Goal: Task Accomplishment & Management: Manage account settings

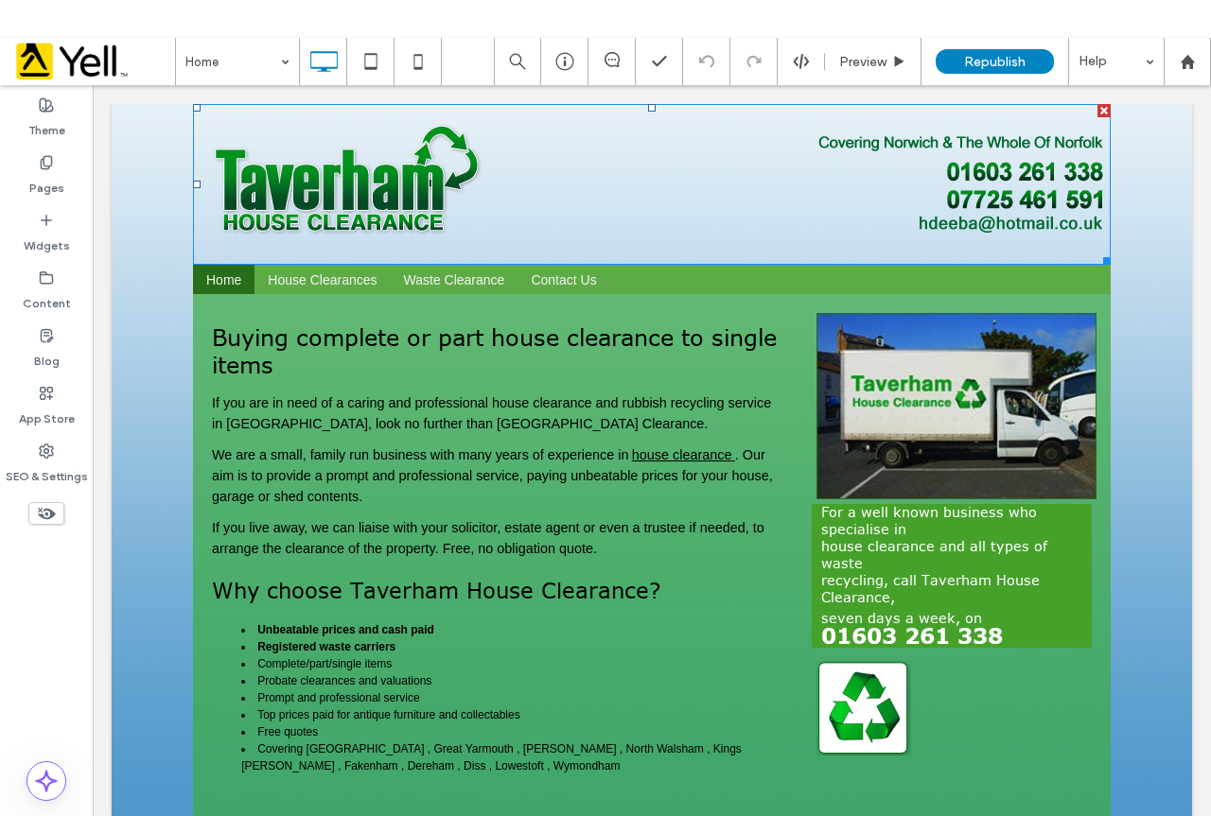
drag, startPoint x: 819, startPoint y: 205, endPoint x: 1199, endPoint y: 263, distance: 384.5
click at [820, 204] on img at bounding box center [651, 184] width 917 height 161
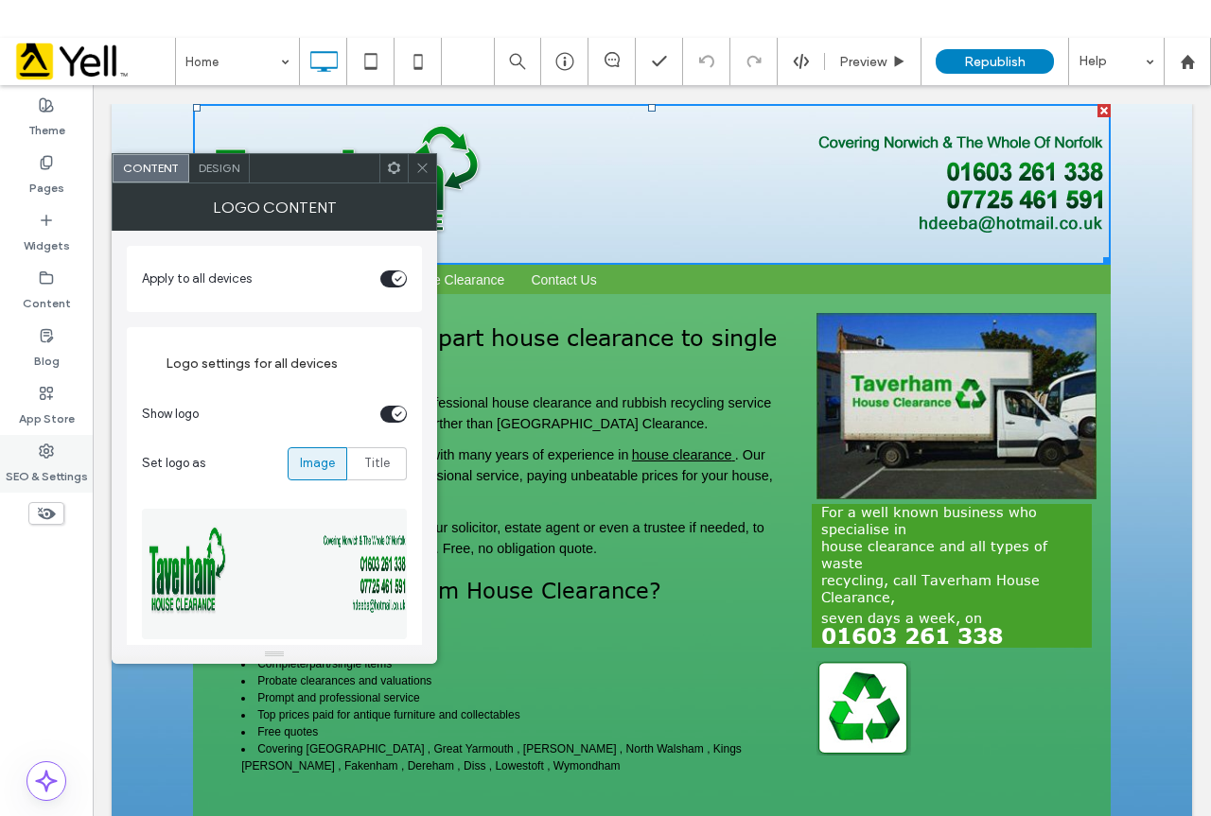
click at [43, 448] on icon at bounding box center [46, 451] width 15 height 15
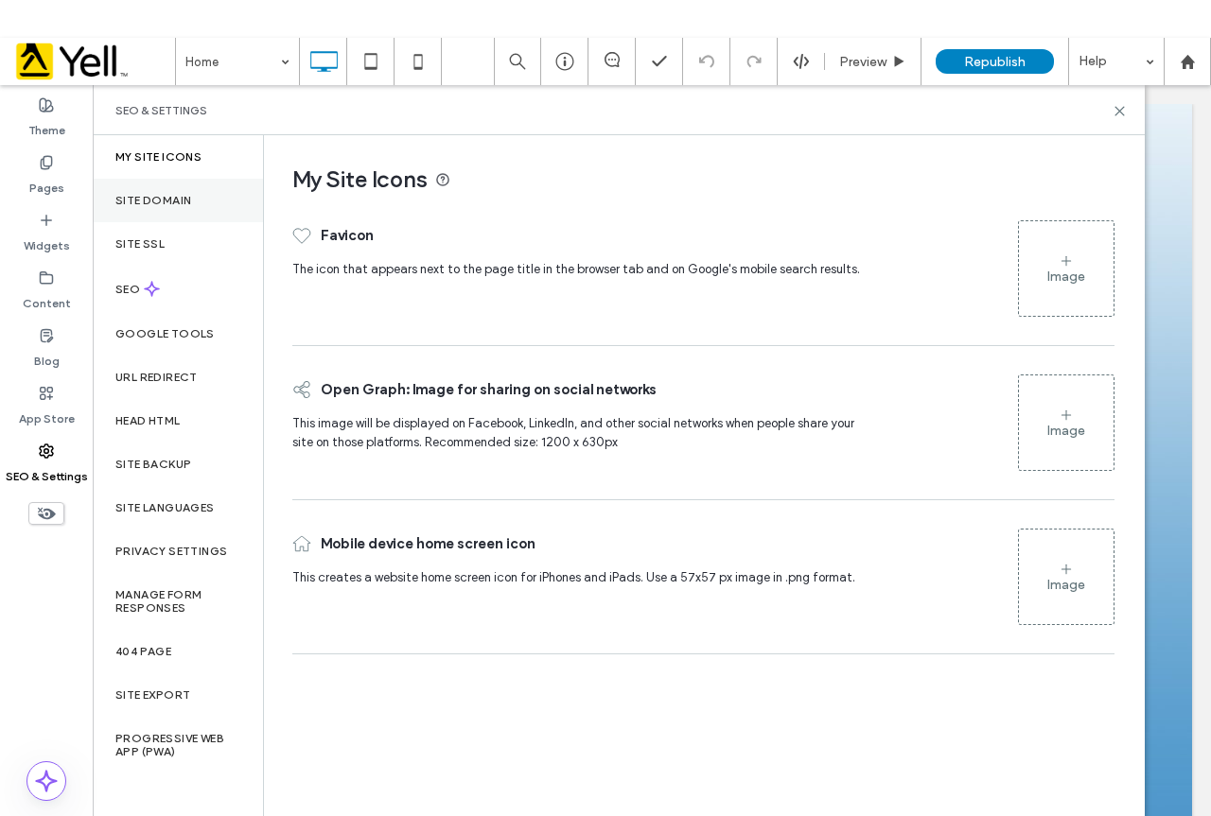
click at [196, 201] on div "Site Domain" at bounding box center [178, 201] width 170 height 44
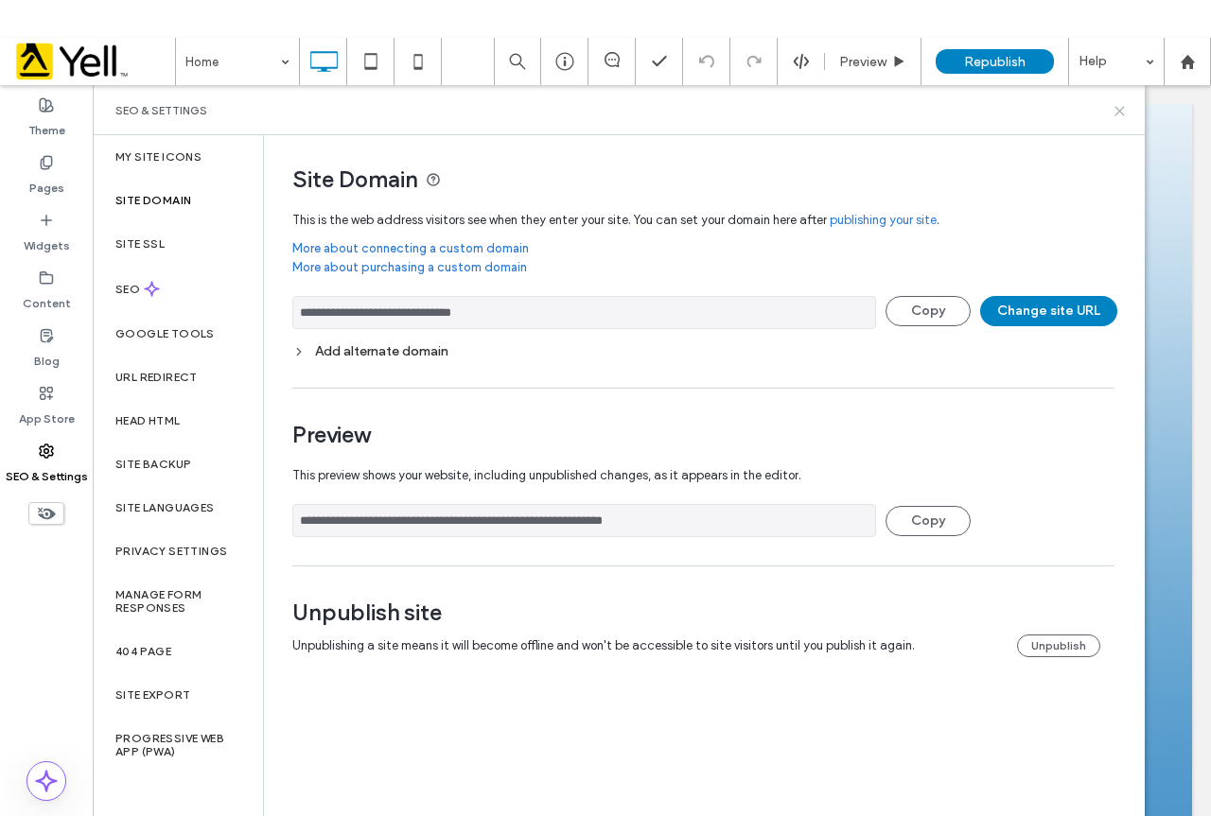
drag, startPoint x: 1125, startPoint y: 107, endPoint x: 1017, endPoint y: 96, distance: 108.4
click at [1125, 107] on icon at bounding box center [1119, 111] width 14 height 14
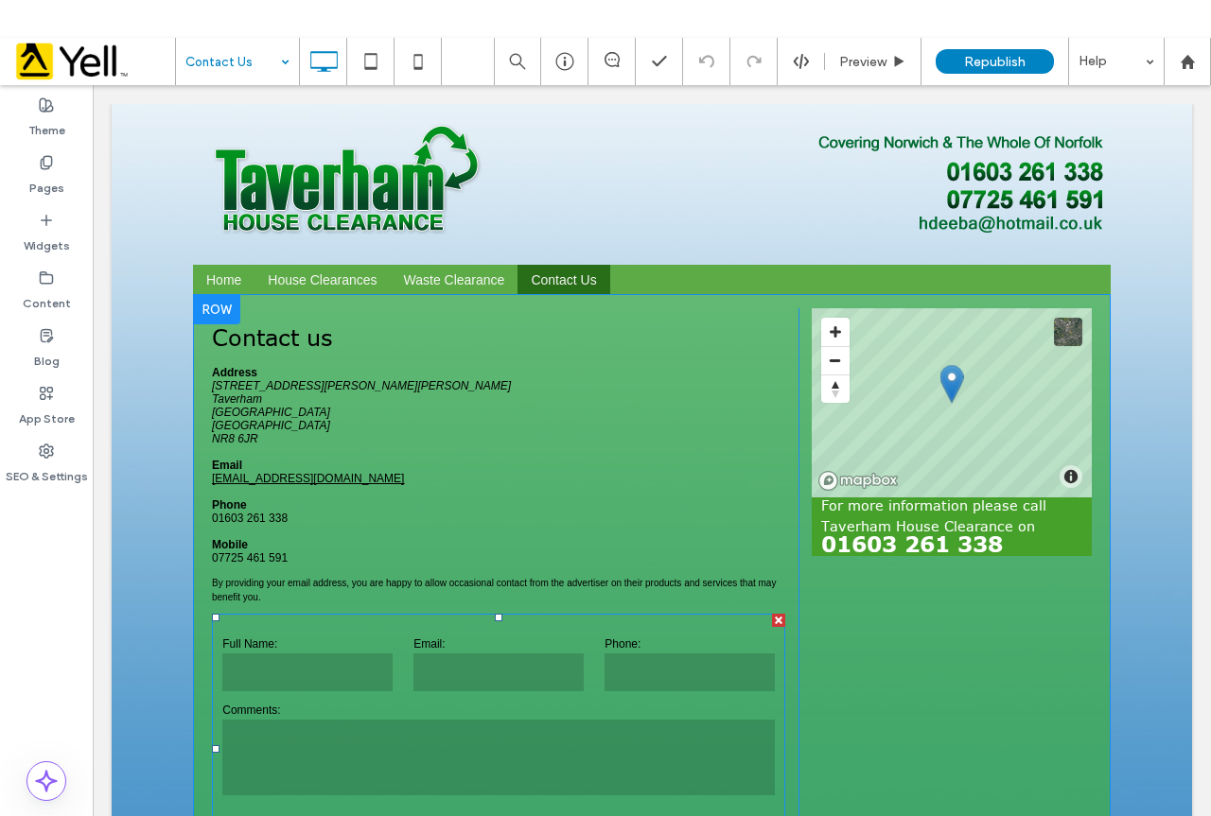
click at [465, 627] on form "Full Name: Email: Phone: Comments: ******" at bounding box center [498, 749] width 573 height 270
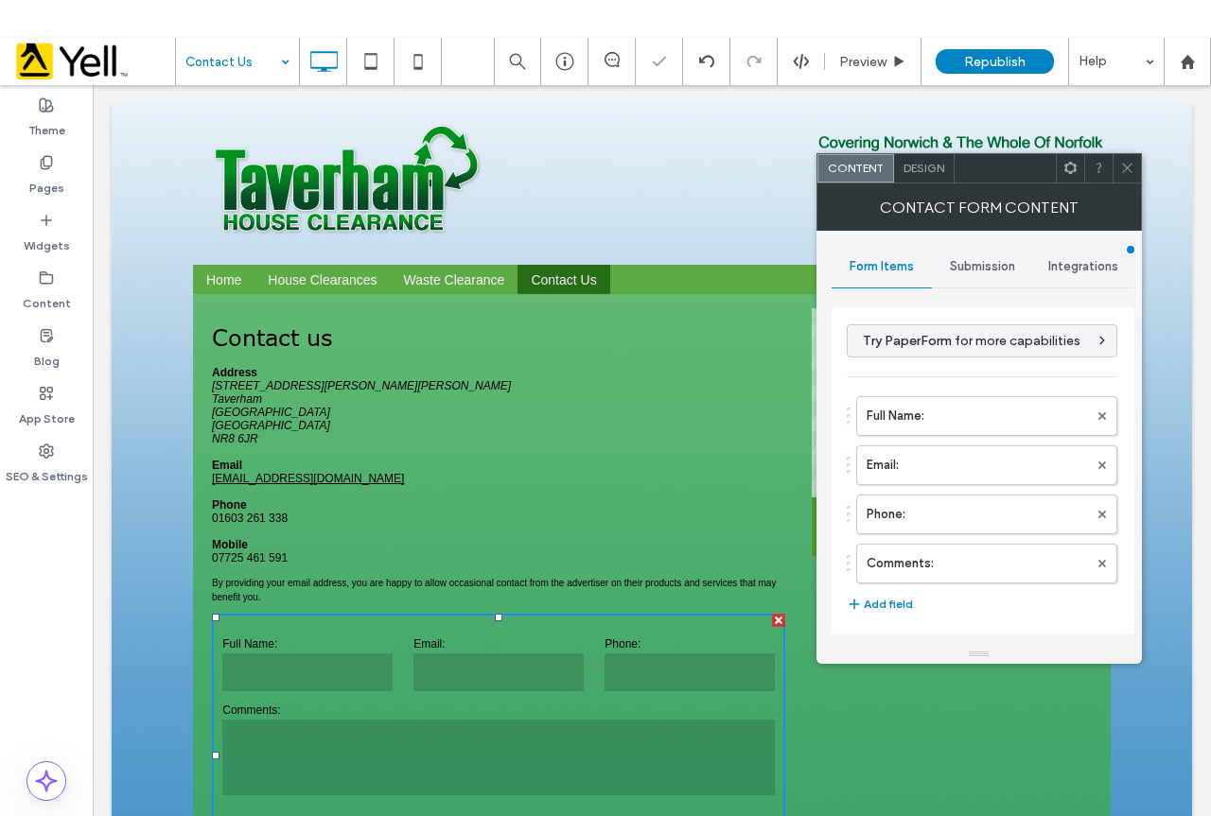
click at [969, 261] on span "Submission" at bounding box center [982, 266] width 65 height 15
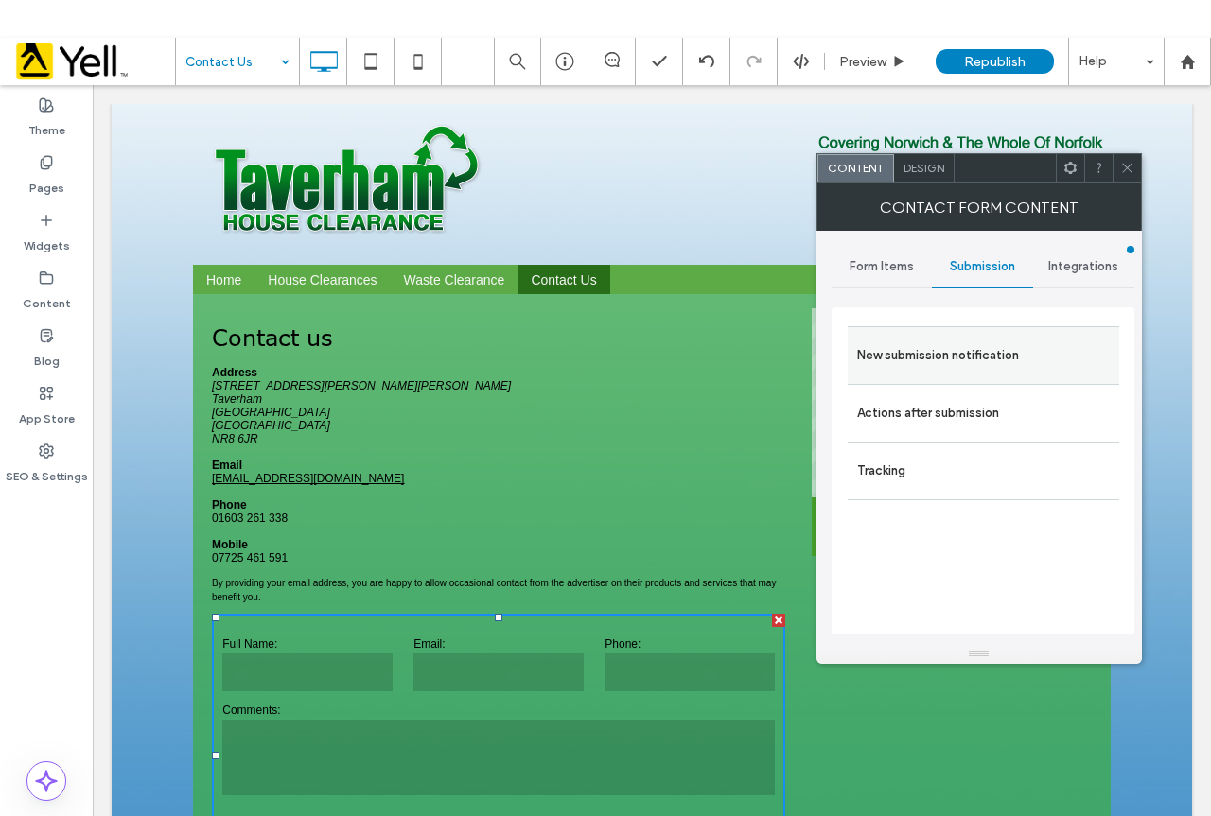
click at [930, 367] on label "New submission notification" at bounding box center [983, 356] width 253 height 38
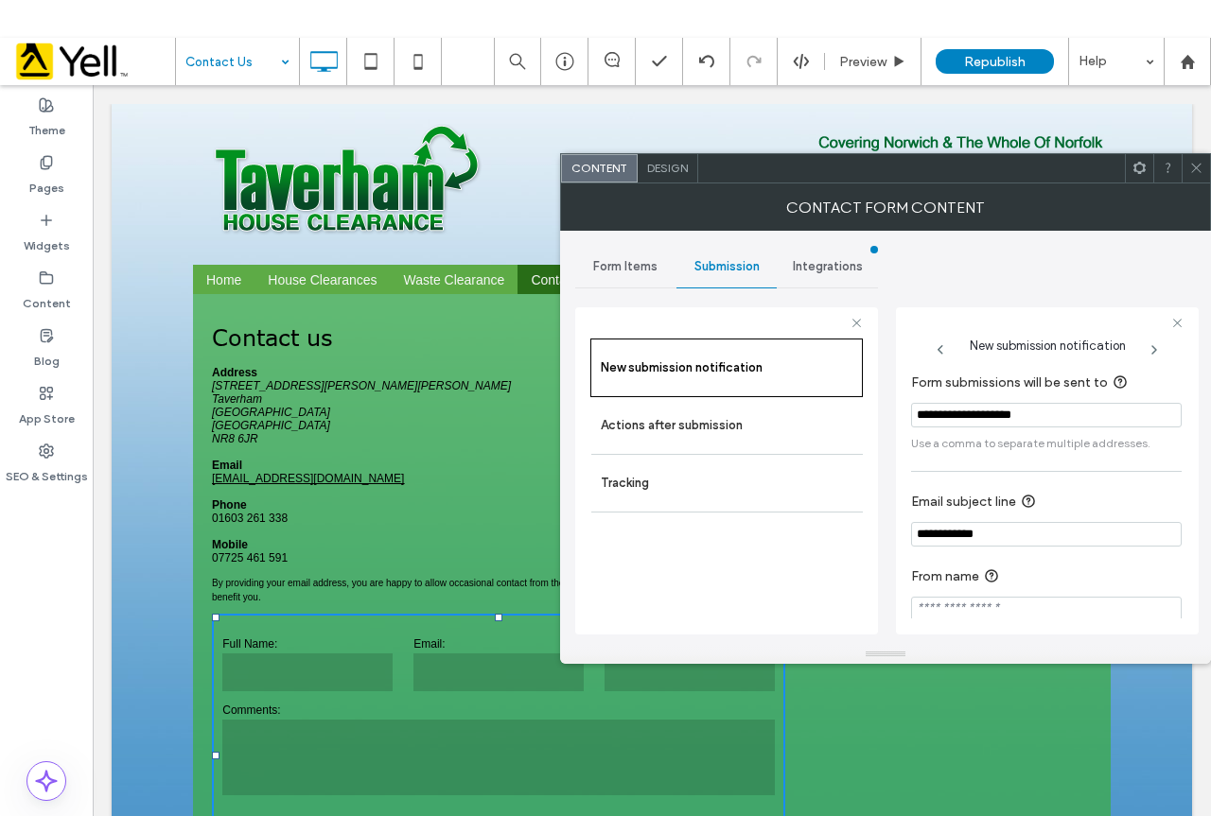
drag, startPoint x: 1064, startPoint y: 410, endPoint x: 905, endPoint y: 420, distance: 159.2
click at [906, 420] on div "**********" at bounding box center [1047, 470] width 303 height 327
paste input "*********"
type input "**********"
click at [1204, 171] on div at bounding box center [1195, 168] width 28 height 28
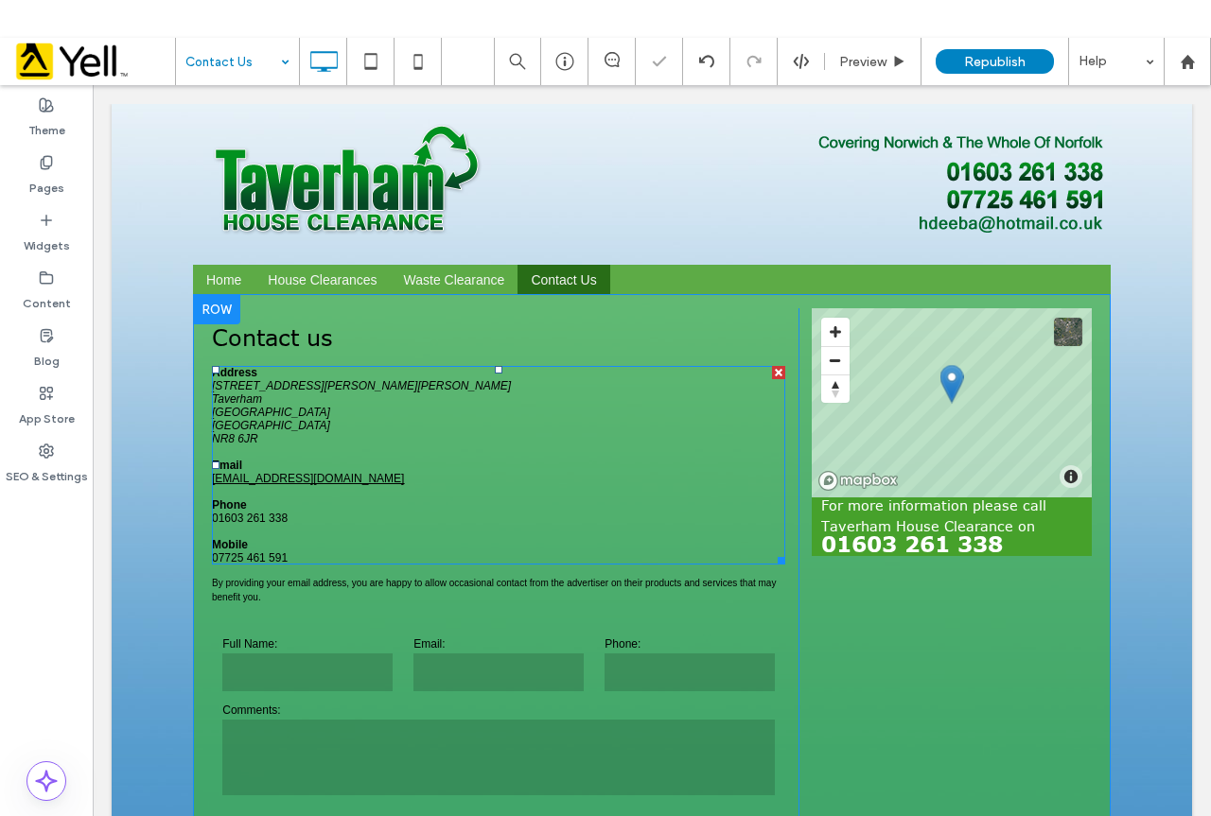
click at [273, 476] on link "[EMAIL_ADDRESS][DOMAIN_NAME]" at bounding box center [308, 478] width 192 height 13
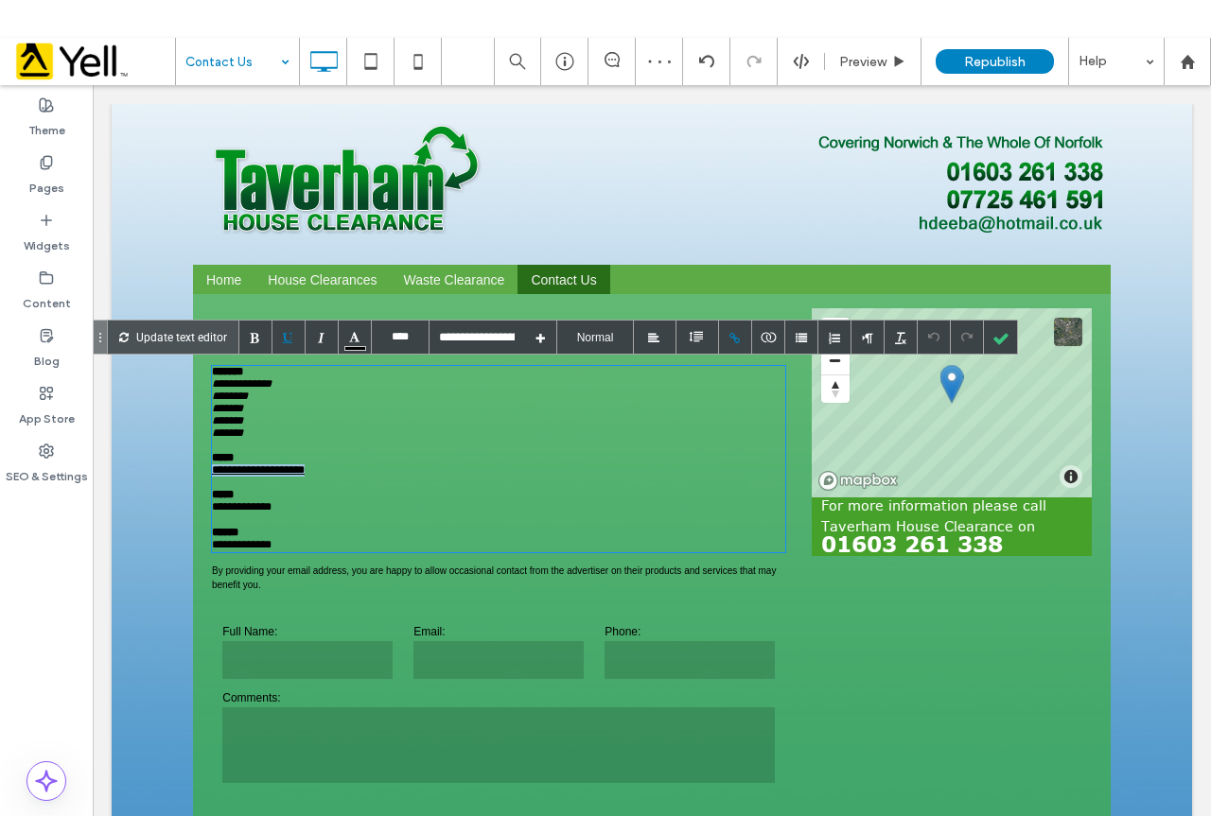
drag, startPoint x: 331, startPoint y: 473, endPoint x: 204, endPoint y: 478, distance: 126.8
click at [212, 477] on div "**********" at bounding box center [498, 470] width 573 height 12
drag, startPoint x: 401, startPoint y: 483, endPoint x: 177, endPoint y: 476, distance: 224.3
click at [177, 476] on div "**********" at bounding box center [652, 596] width 1080 height 604
click at [730, 330] on div at bounding box center [735, 337] width 33 height 33
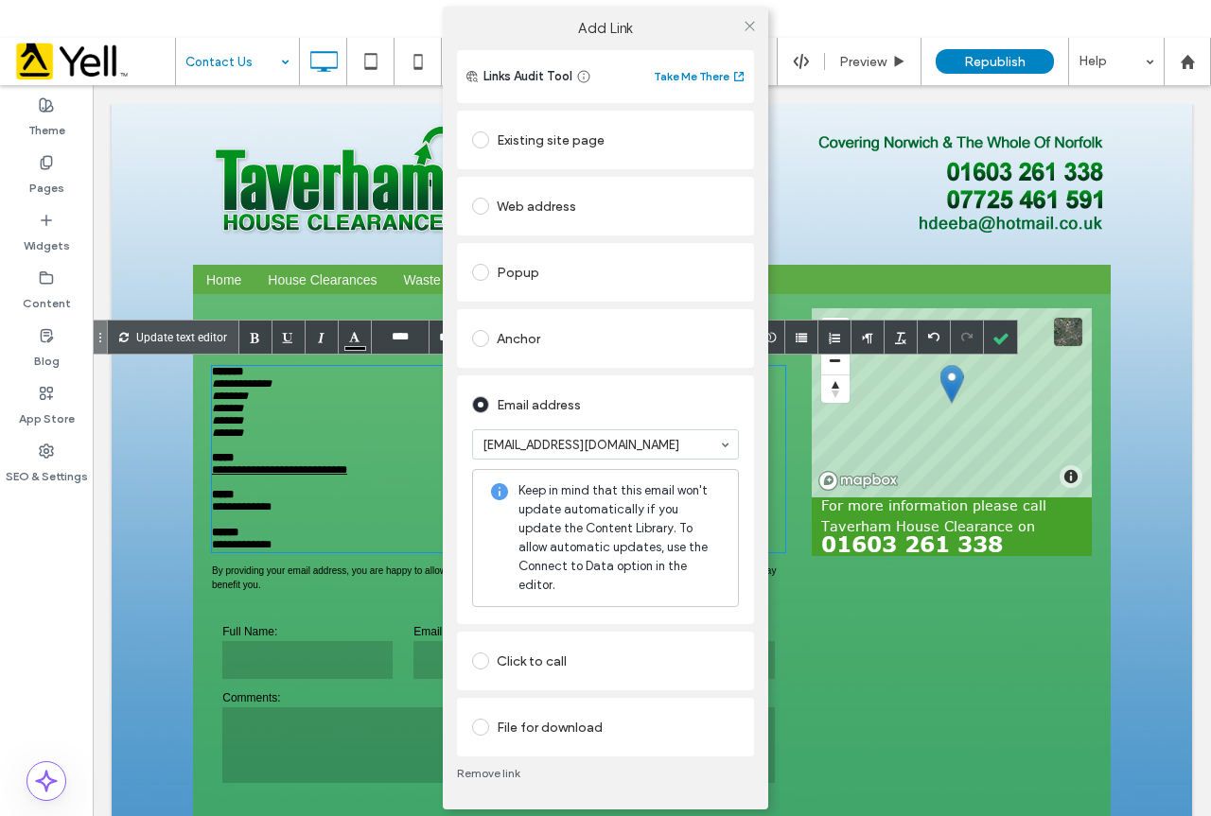
click at [998, 339] on div "Add Link Links Audit Tool Take Me There Existing site page Web address Popup An…" at bounding box center [605, 408] width 1211 height 816
click at [830, 707] on div "Add Link Links Audit Tool Take Me There Existing site page Web address Popup An…" at bounding box center [605, 408] width 1211 height 816
click at [991, 340] on div "Add Link Links Audit Tool Take Me There Existing site page Web address Popup An…" at bounding box center [605, 408] width 1211 height 816
click at [992, 337] on div "Add Link Links Audit Tool Take Me There Existing site page Web address Popup An…" at bounding box center [605, 408] width 1211 height 816
click at [148, 331] on div "Add Link Links Audit Tool Take Me There Existing site page Web address Popup An…" at bounding box center [605, 408] width 1211 height 816
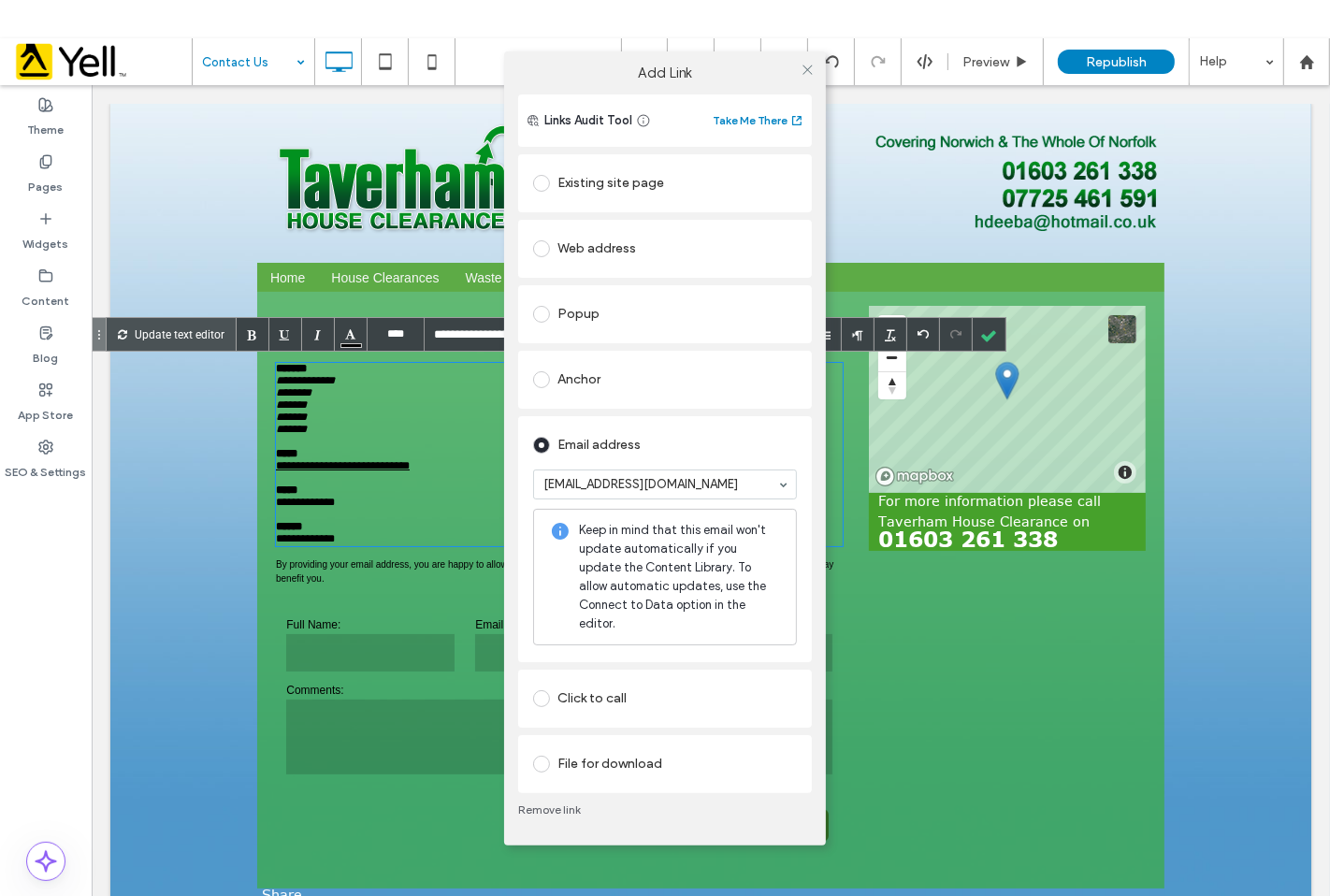
drag, startPoint x: 823, startPoint y: 1, endPoint x: 950, endPoint y: 699, distance: 709.5
click at [952, 806] on div "Add Link Links Audit Tool Take Me There Existing site page Web address Popup An…" at bounding box center [665, 448] width 1330 height 896
click at [808, 77] on icon at bounding box center [808, 69] width 14 height 14
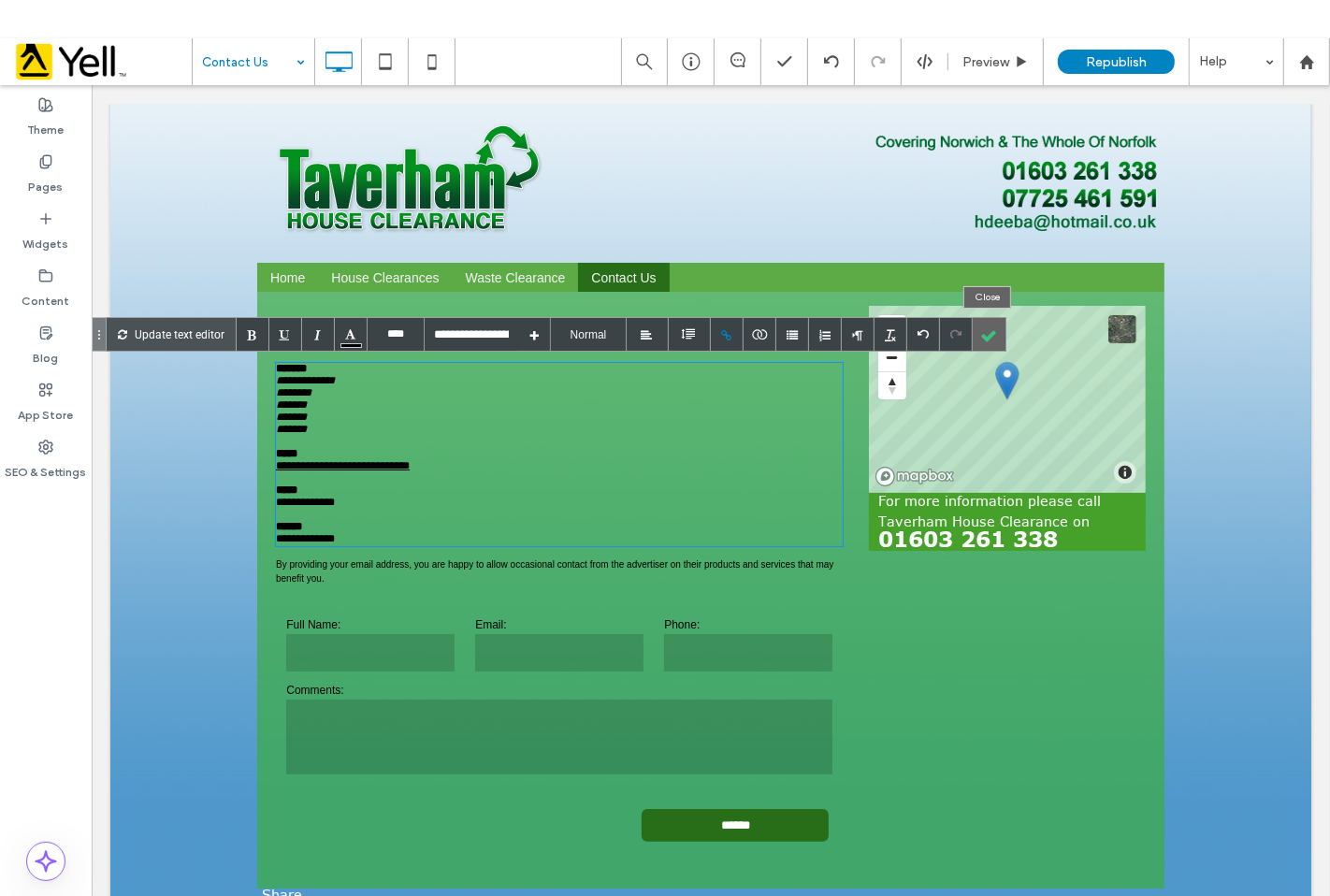
click at [998, 342] on div at bounding box center [989, 334] width 33 height 33
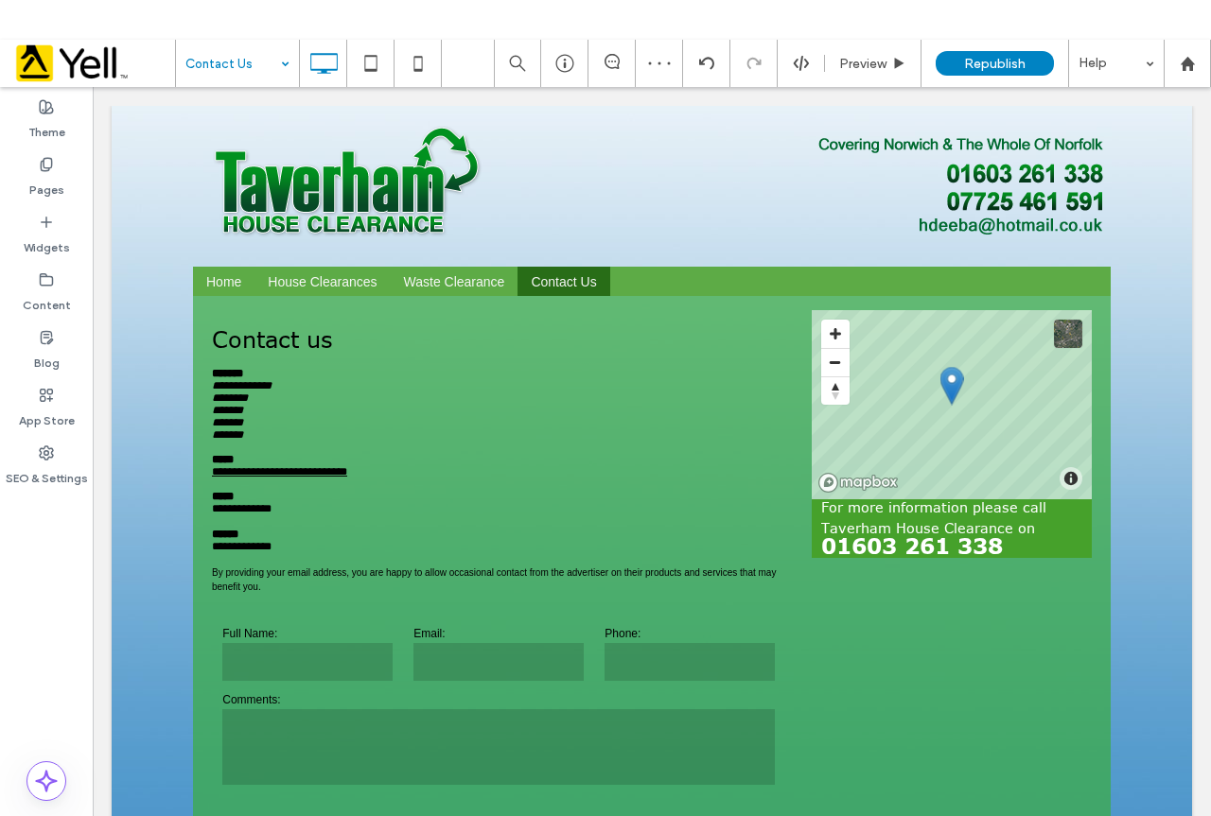
drag, startPoint x: 1360, startPoint y: 97, endPoint x: 167, endPoint y: 443, distance: 1241.6
click at [166, 442] on div "**********" at bounding box center [652, 598] width 1080 height 604
click at [394, 636] on form "Full Name: Email: Phone: Comments: ******" at bounding box center [498, 744] width 573 height 283
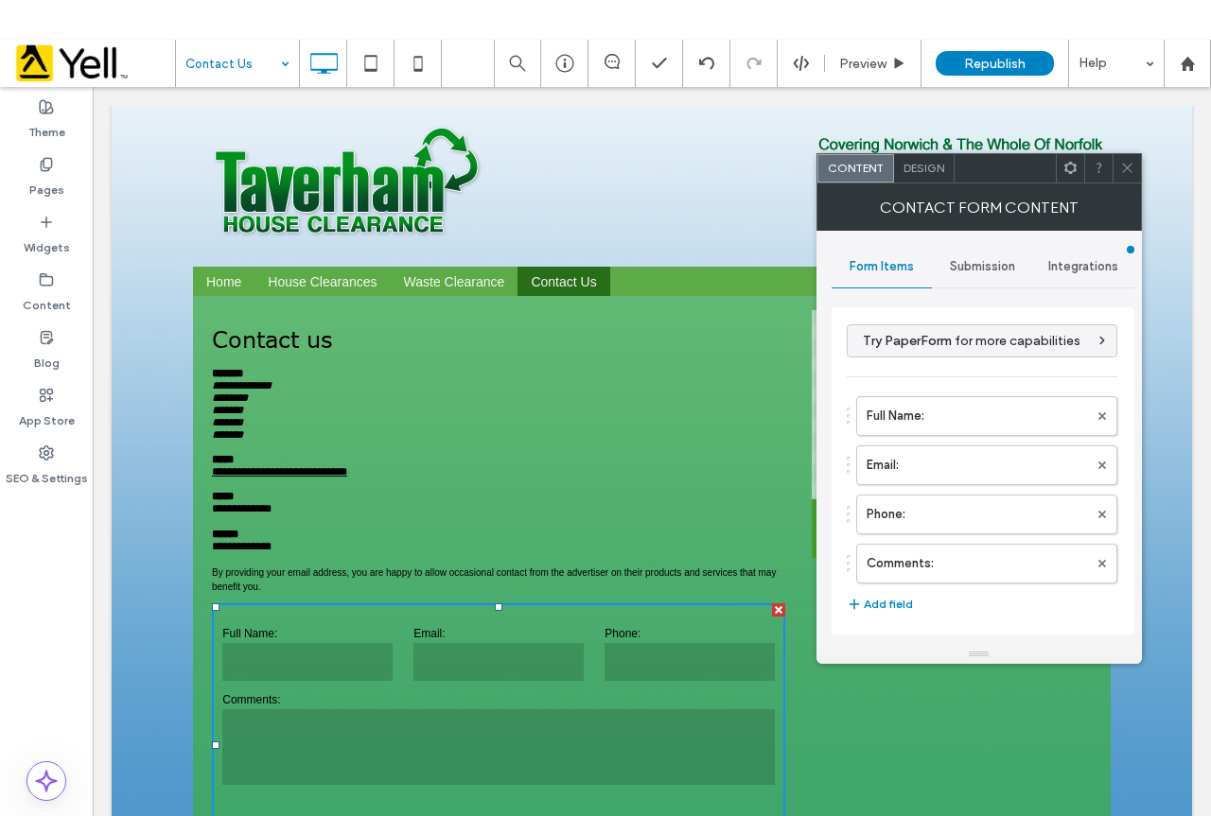
click at [991, 261] on span "Submission" at bounding box center [982, 266] width 65 height 15
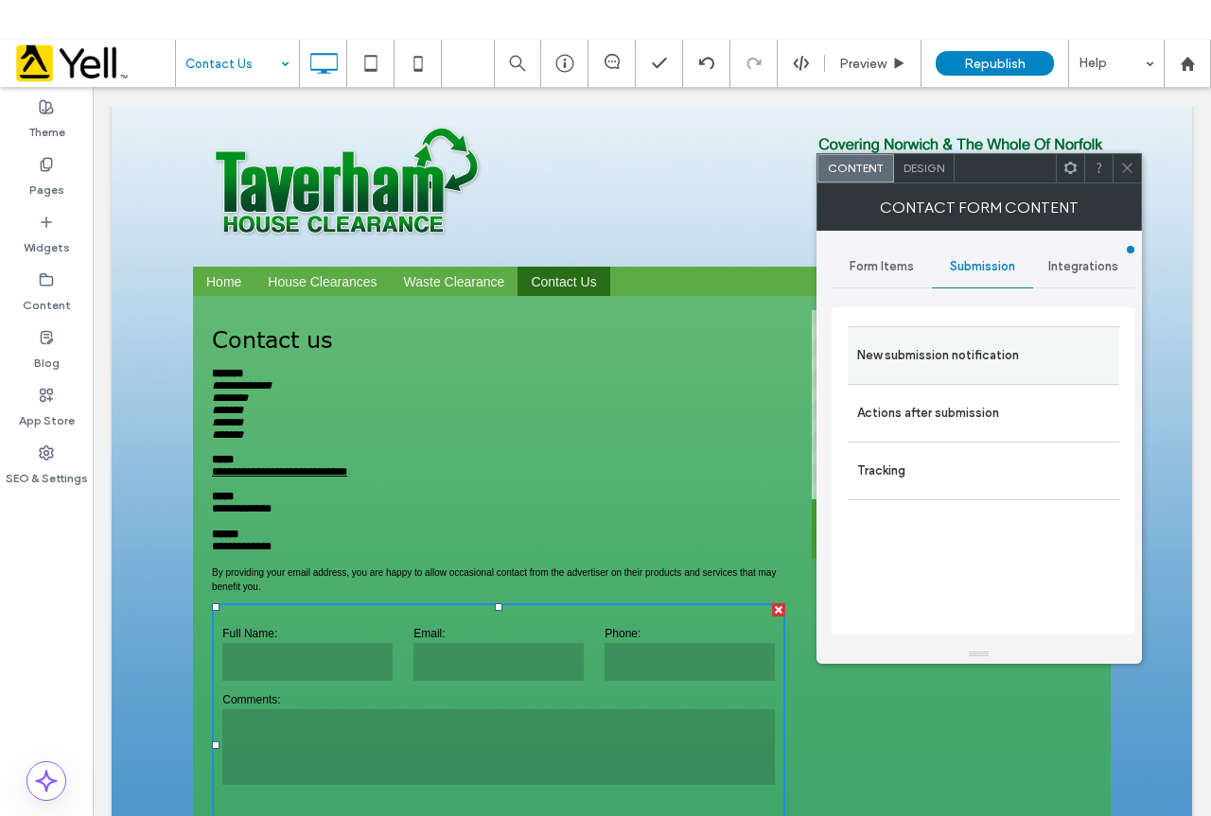
click at [1017, 357] on label "New submission notification" at bounding box center [983, 356] width 253 height 38
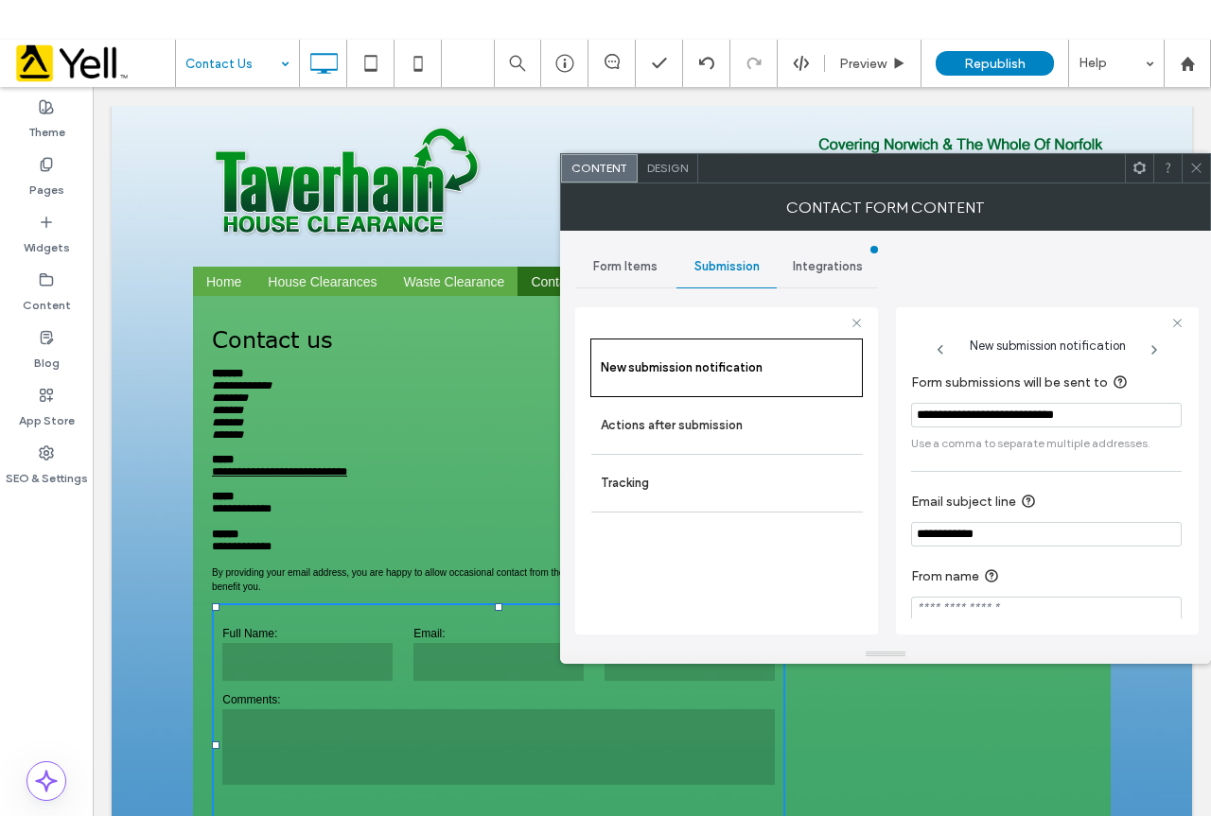
click at [1189, 169] on icon at bounding box center [1196, 168] width 14 height 14
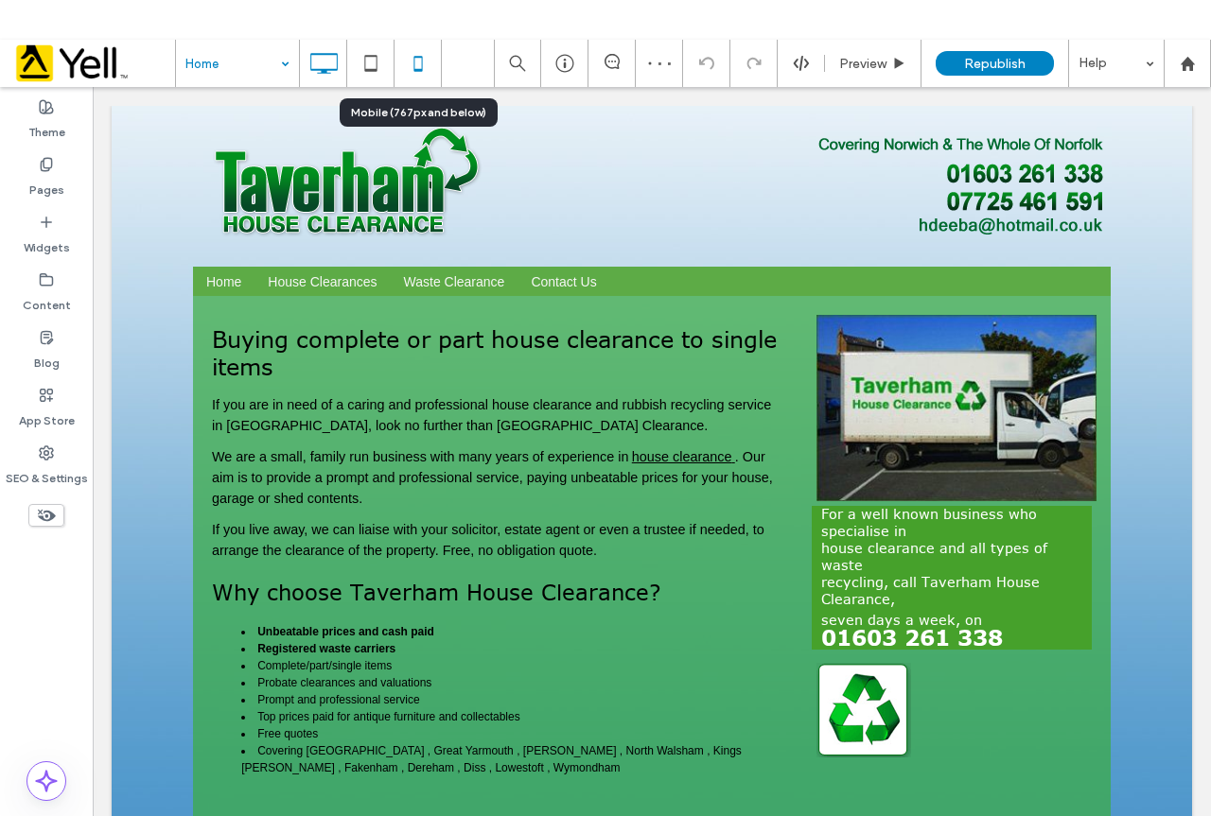
click at [437, 55] on div at bounding box center [417, 63] width 46 height 38
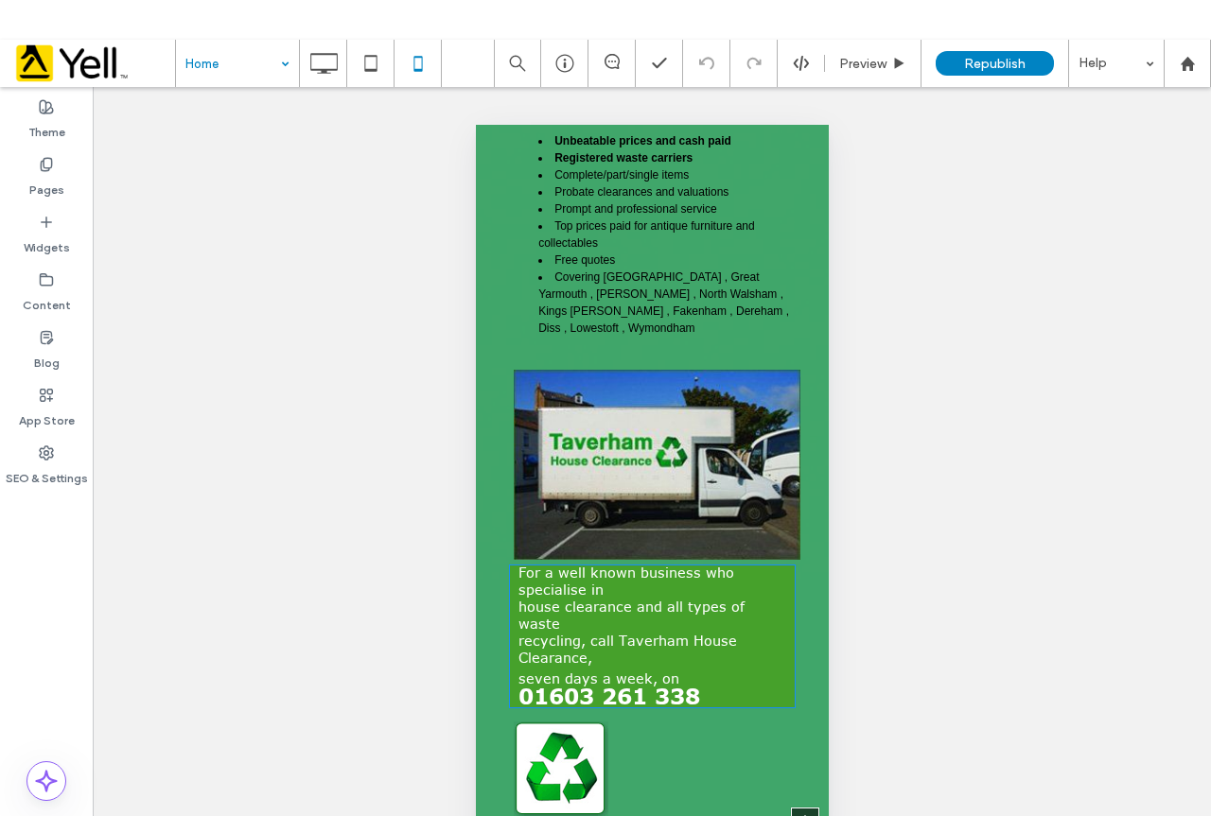
scroll to position [775, 0]
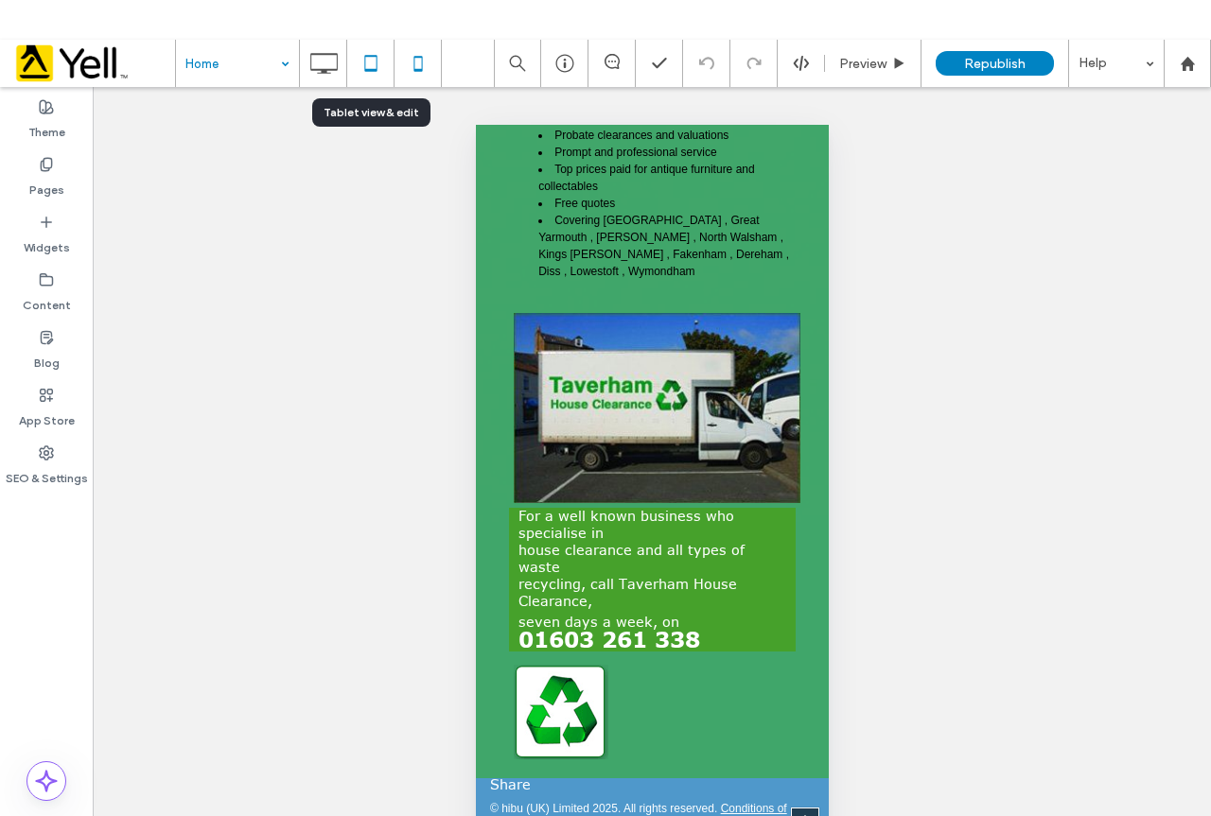
click at [376, 57] on use at bounding box center [370, 63] width 12 height 16
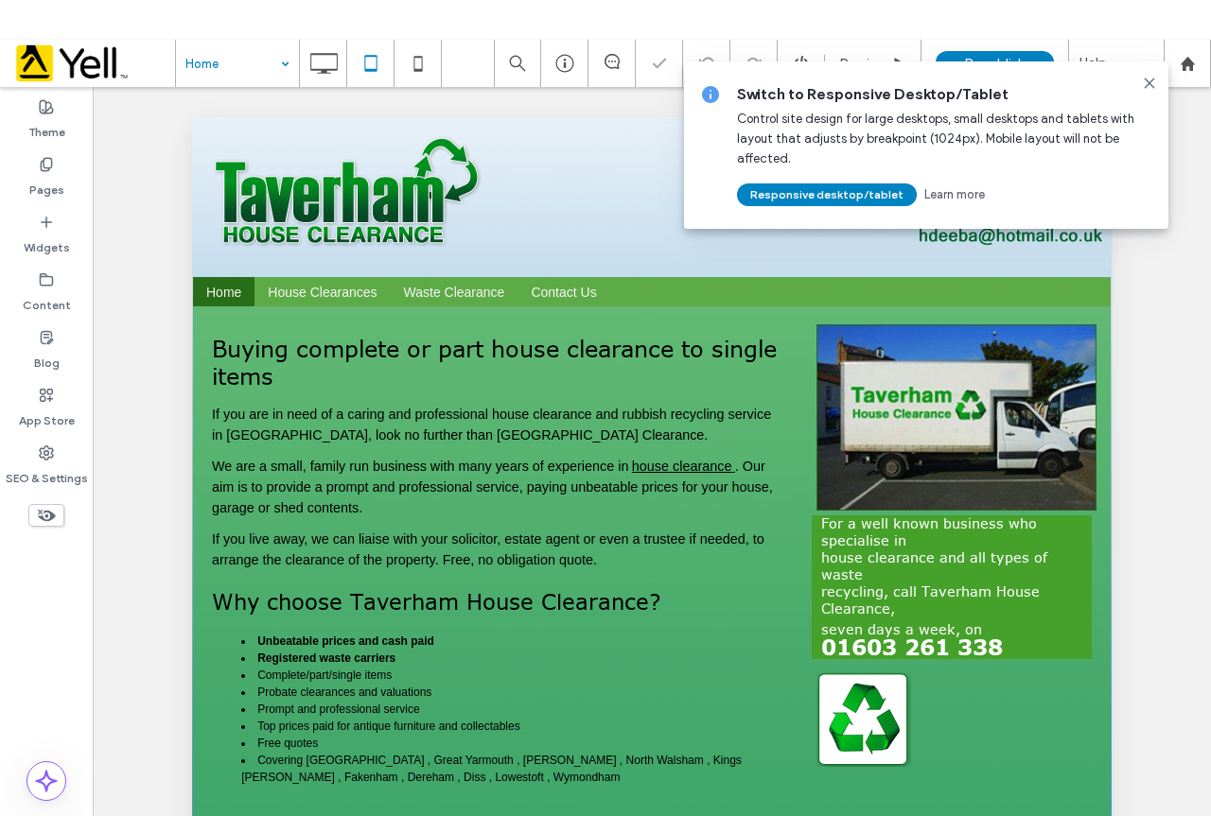
scroll to position [0, 0]
click at [1140, 81] on div at bounding box center [1149, 83] width 23 height 15
click at [1147, 82] on use at bounding box center [1148, 82] width 9 height 9
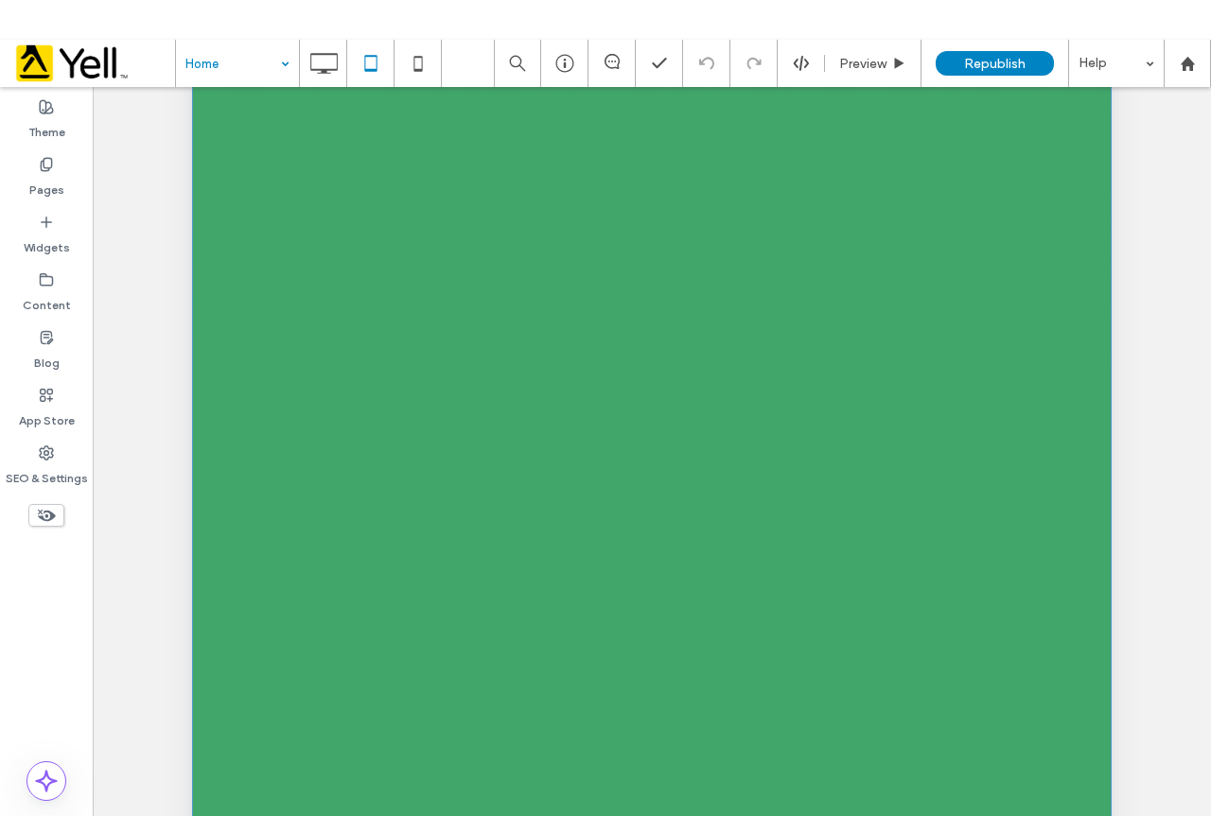
scroll to position [473, 0]
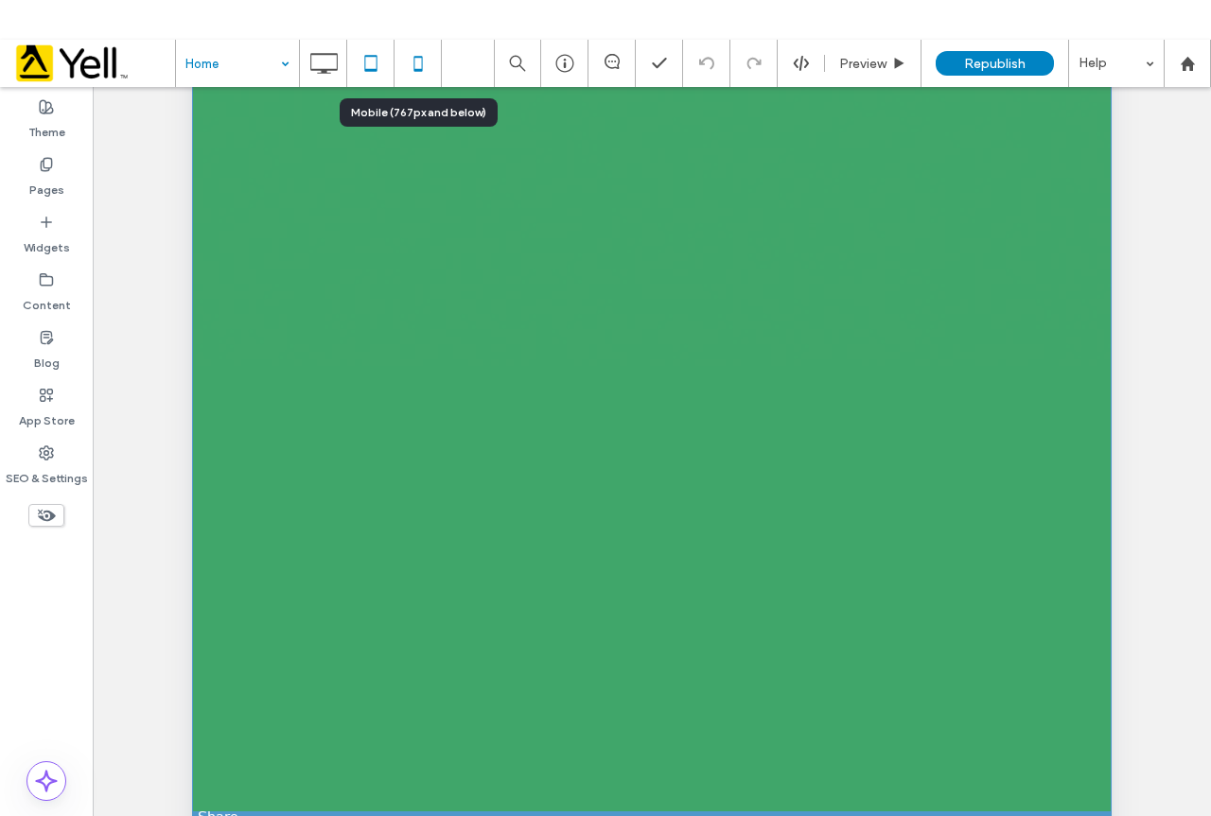
click at [421, 66] on icon at bounding box center [418, 63] width 38 height 38
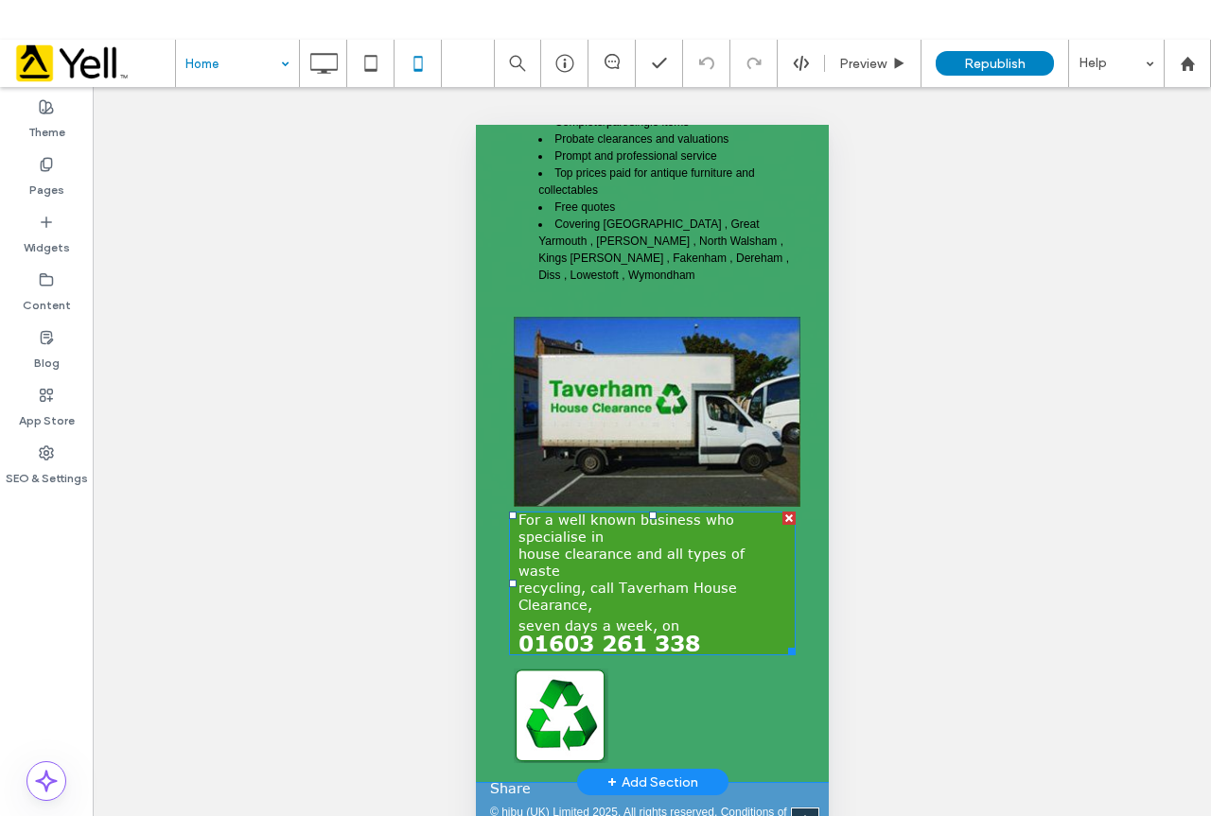
scroll to position [775, 0]
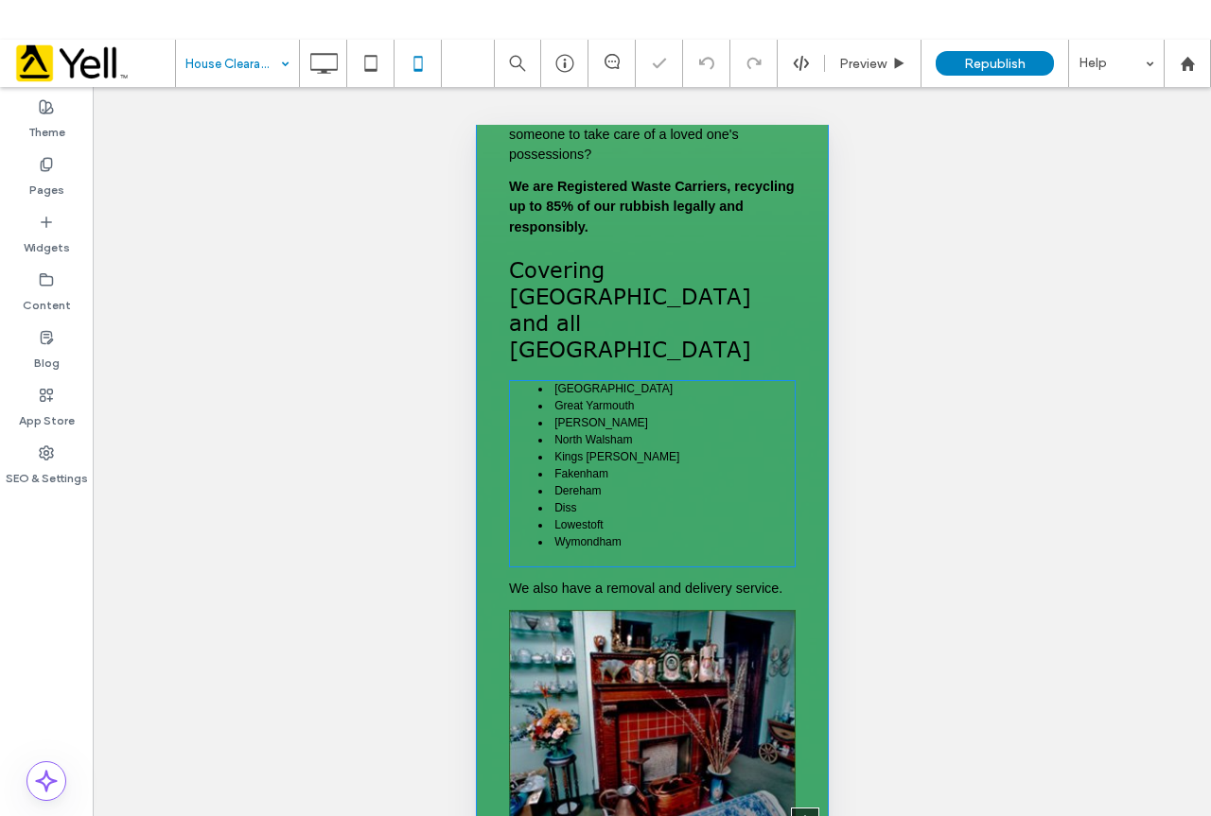
scroll to position [666, 0]
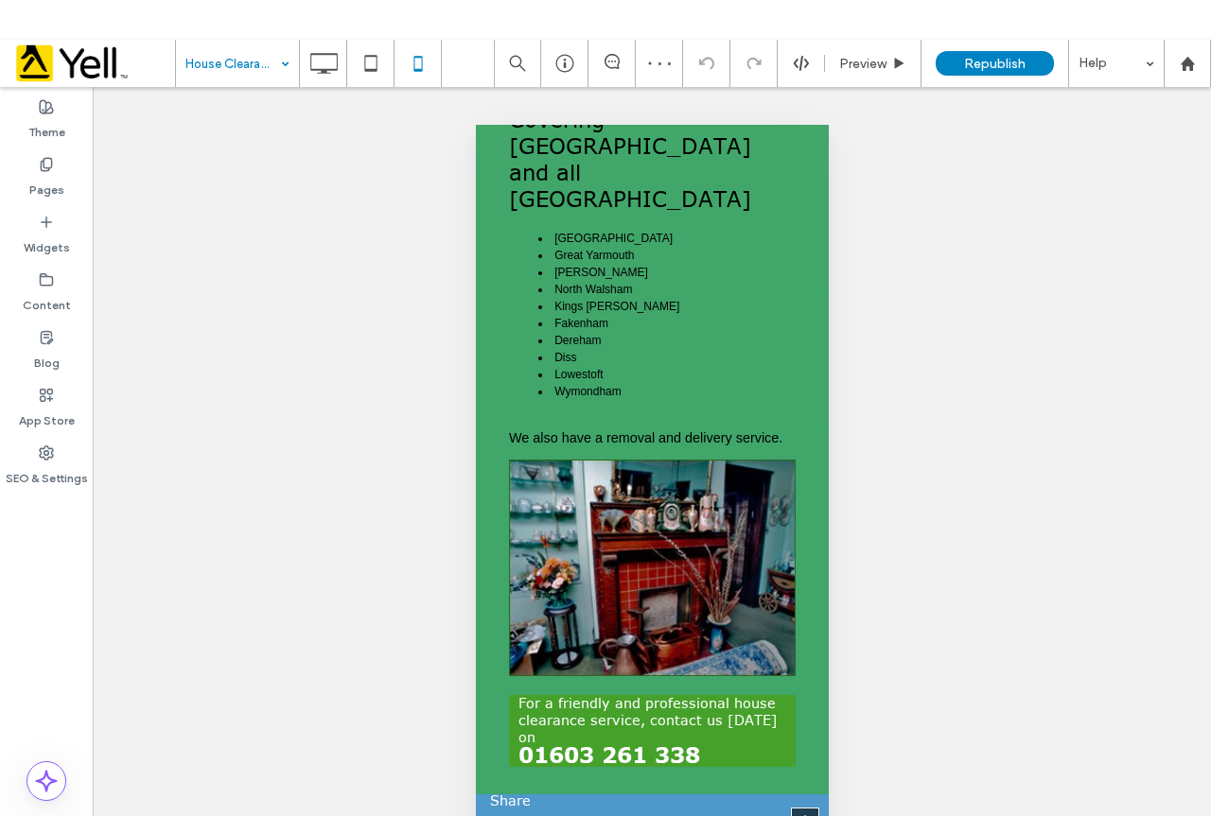
click at [249, 66] on input at bounding box center [232, 63] width 95 height 47
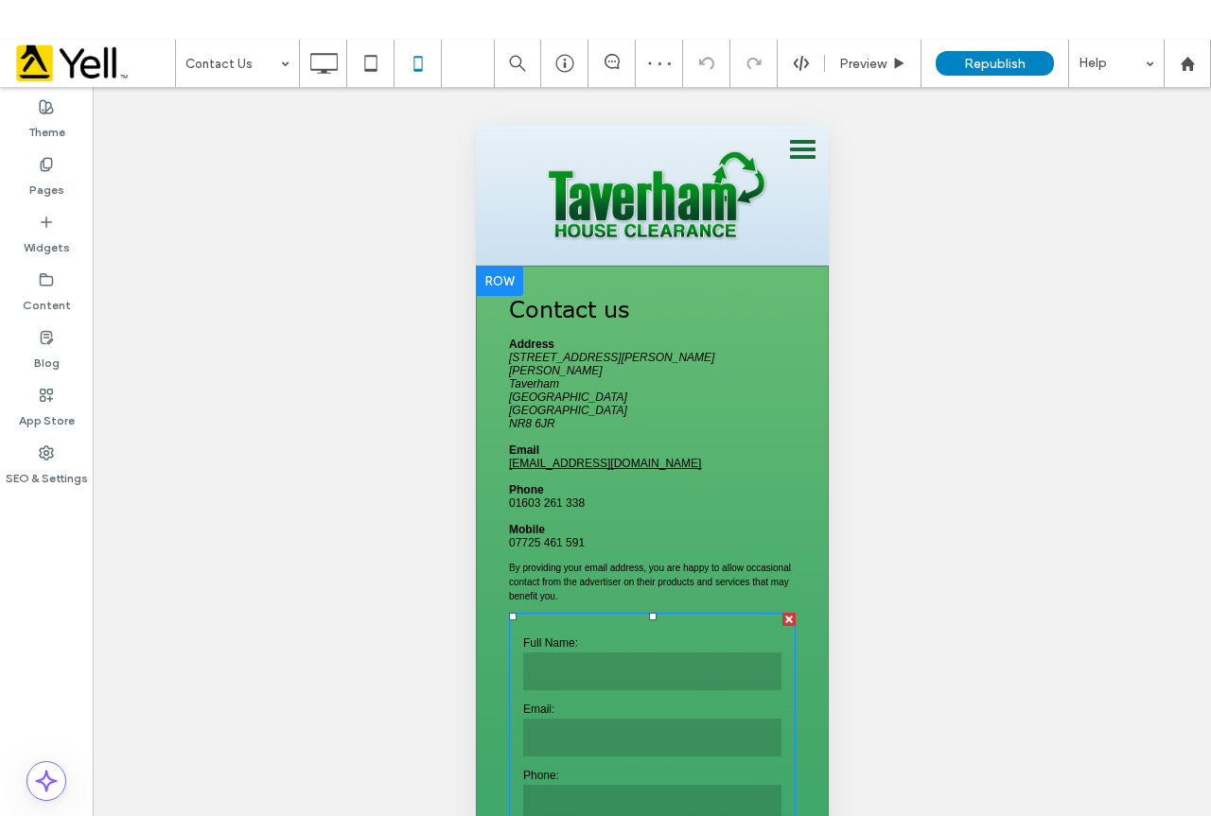
click at [623, 666] on input "text" at bounding box center [651, 672] width 258 height 38
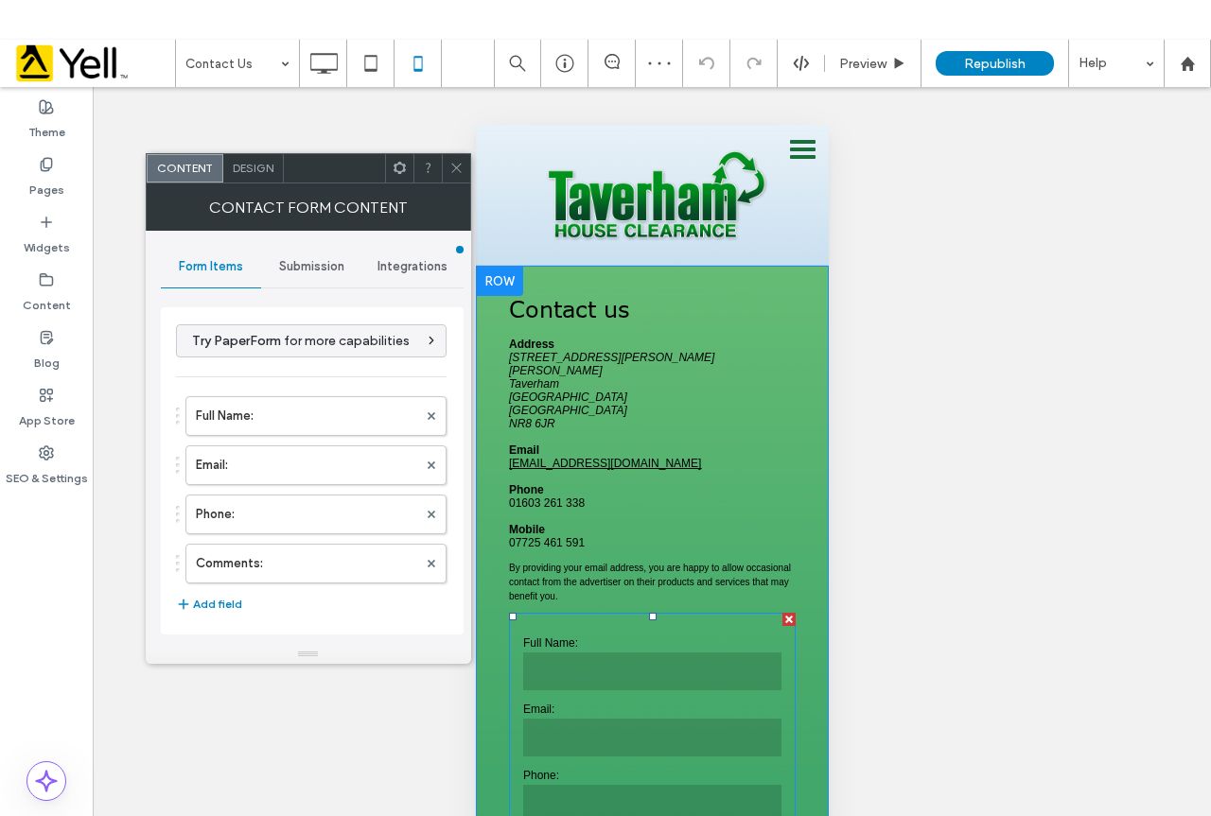
type input "******"
type input "**********"
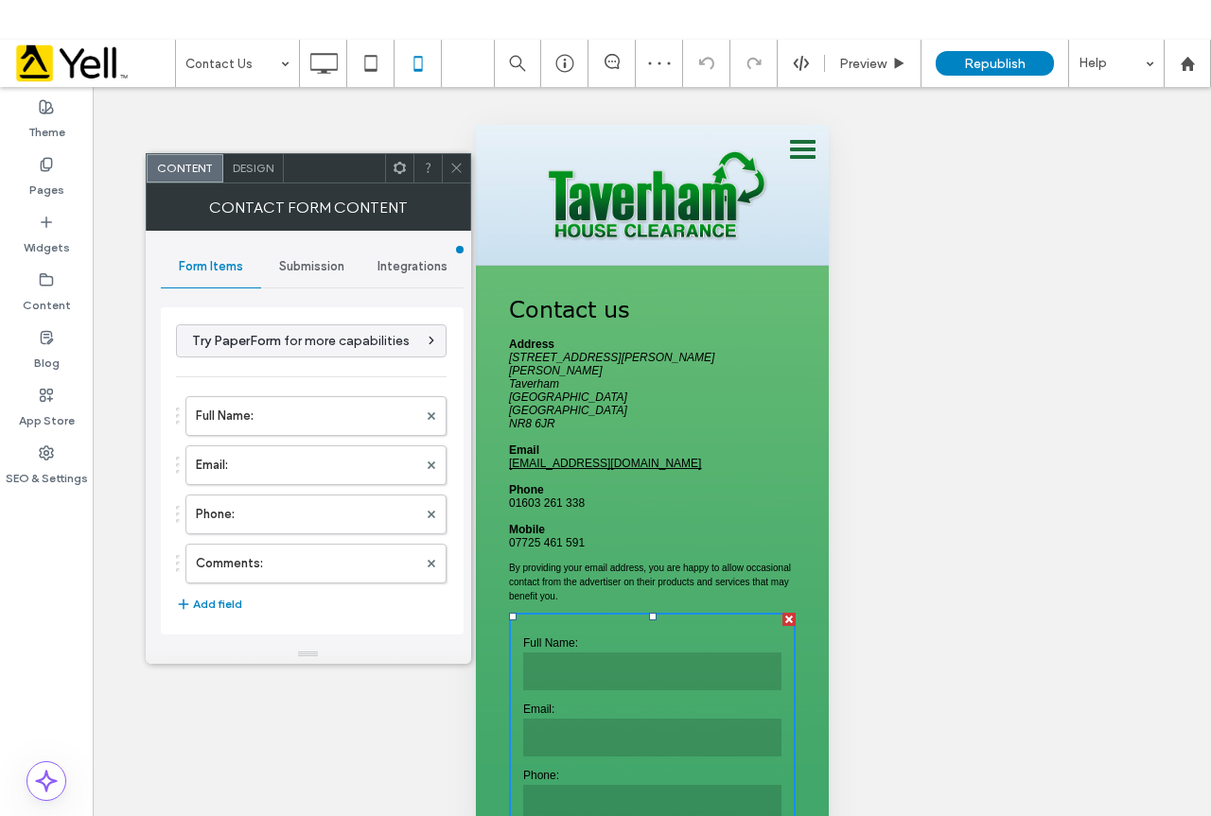
click at [311, 259] on span "Submission" at bounding box center [311, 266] width 65 height 15
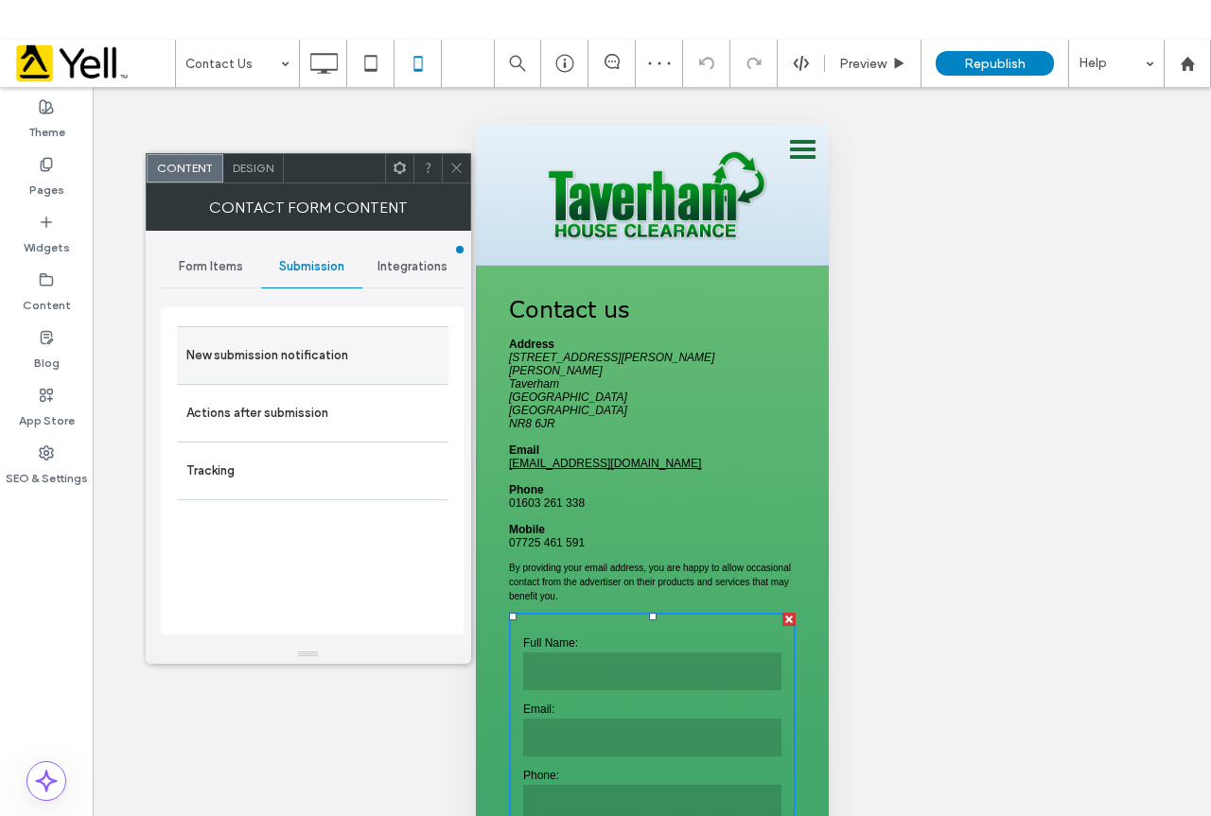
click at [296, 355] on label "New submission notification" at bounding box center [312, 356] width 253 height 38
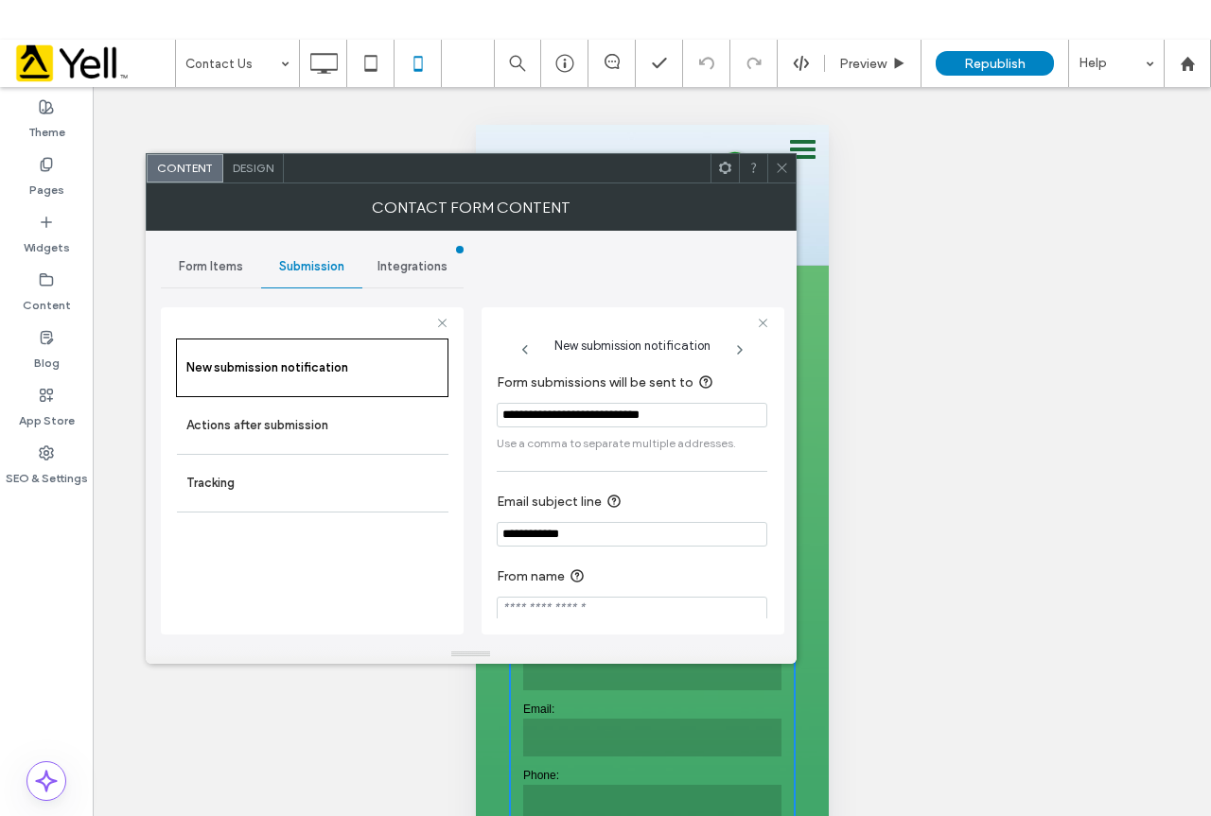
click at [782, 173] on icon at bounding box center [782, 168] width 14 height 14
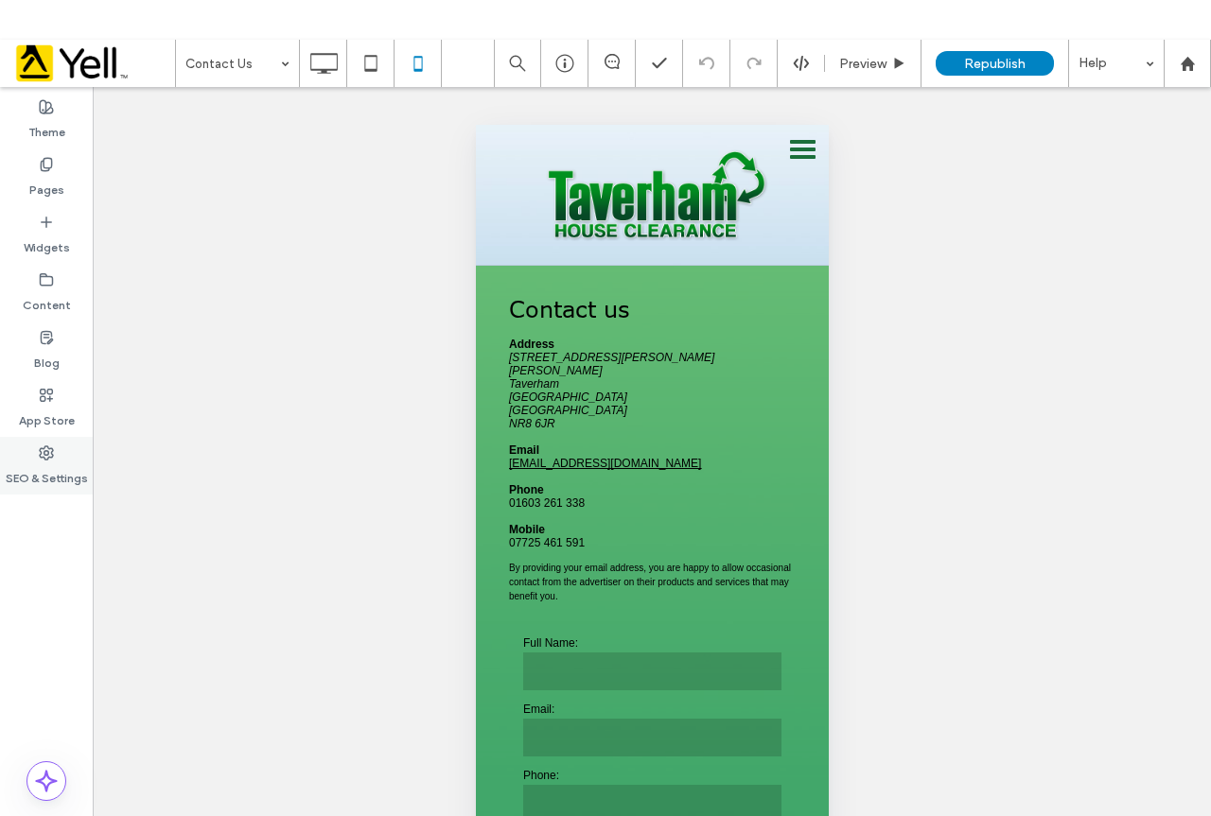
click at [33, 472] on label "SEO & Settings" at bounding box center [47, 474] width 82 height 26
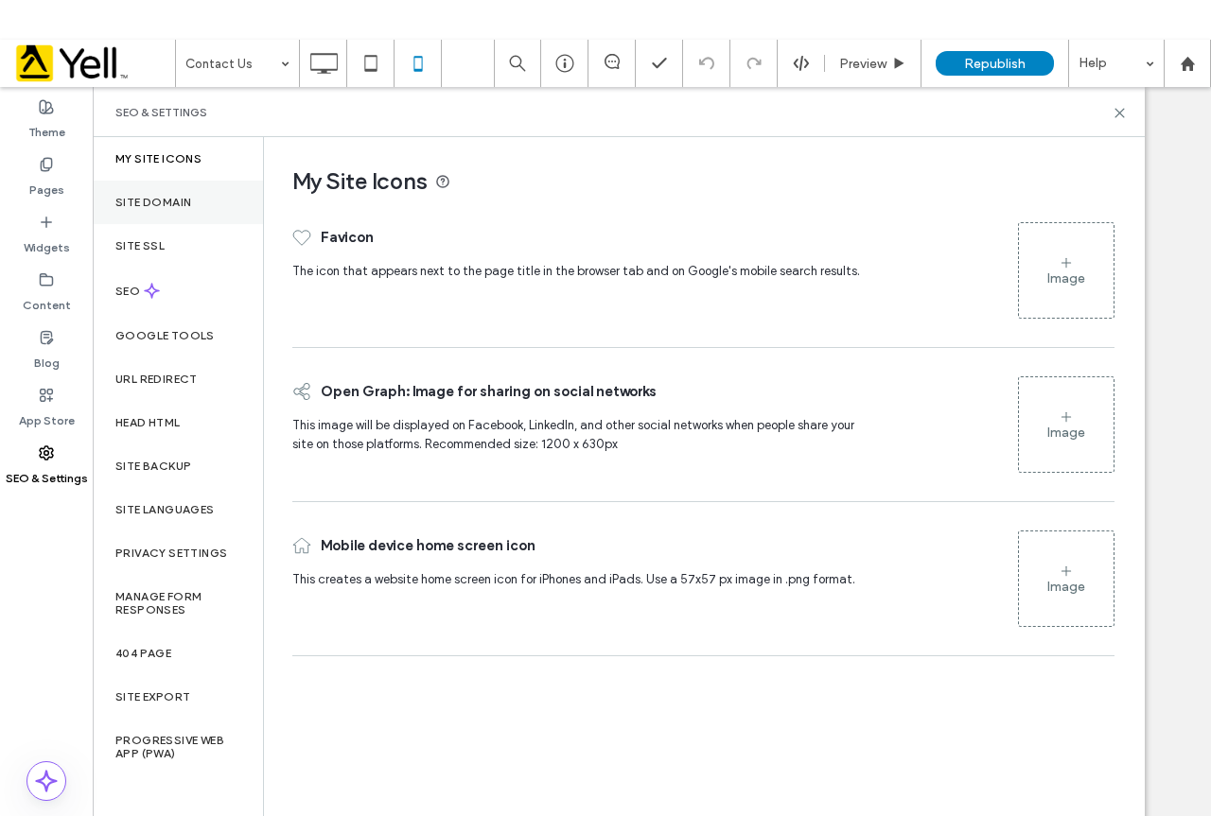
click at [188, 206] on label "Site Domain" at bounding box center [153, 202] width 76 height 13
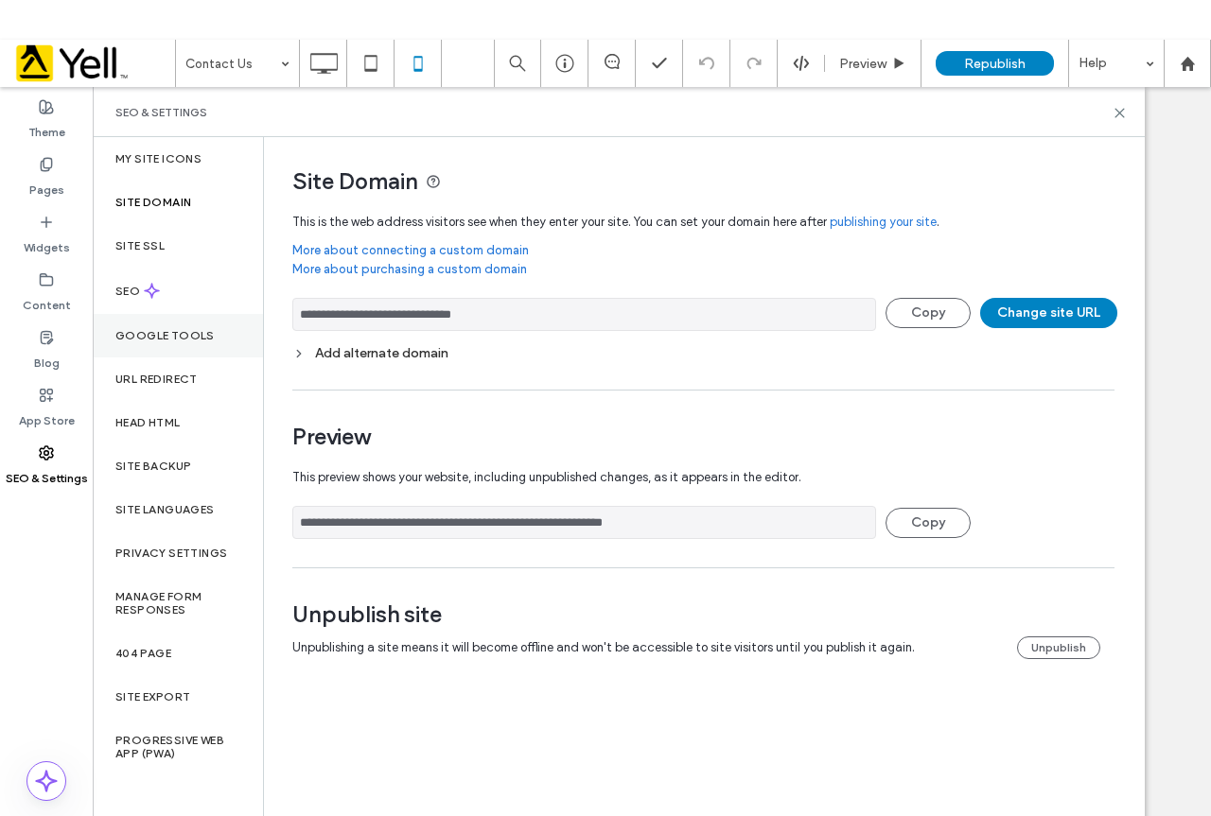
click at [165, 340] on label "Google Tools" at bounding box center [164, 335] width 99 height 13
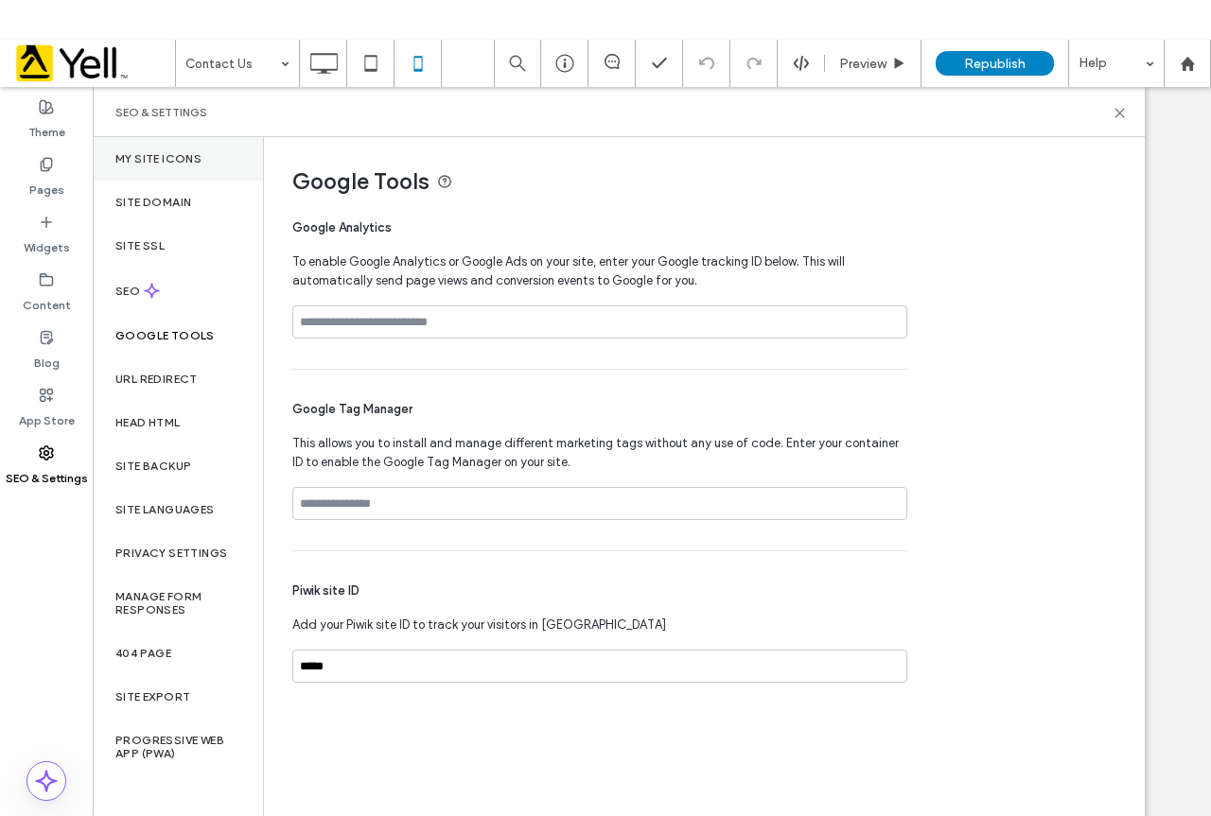
click at [152, 159] on label "My Site Icons" at bounding box center [158, 158] width 86 height 13
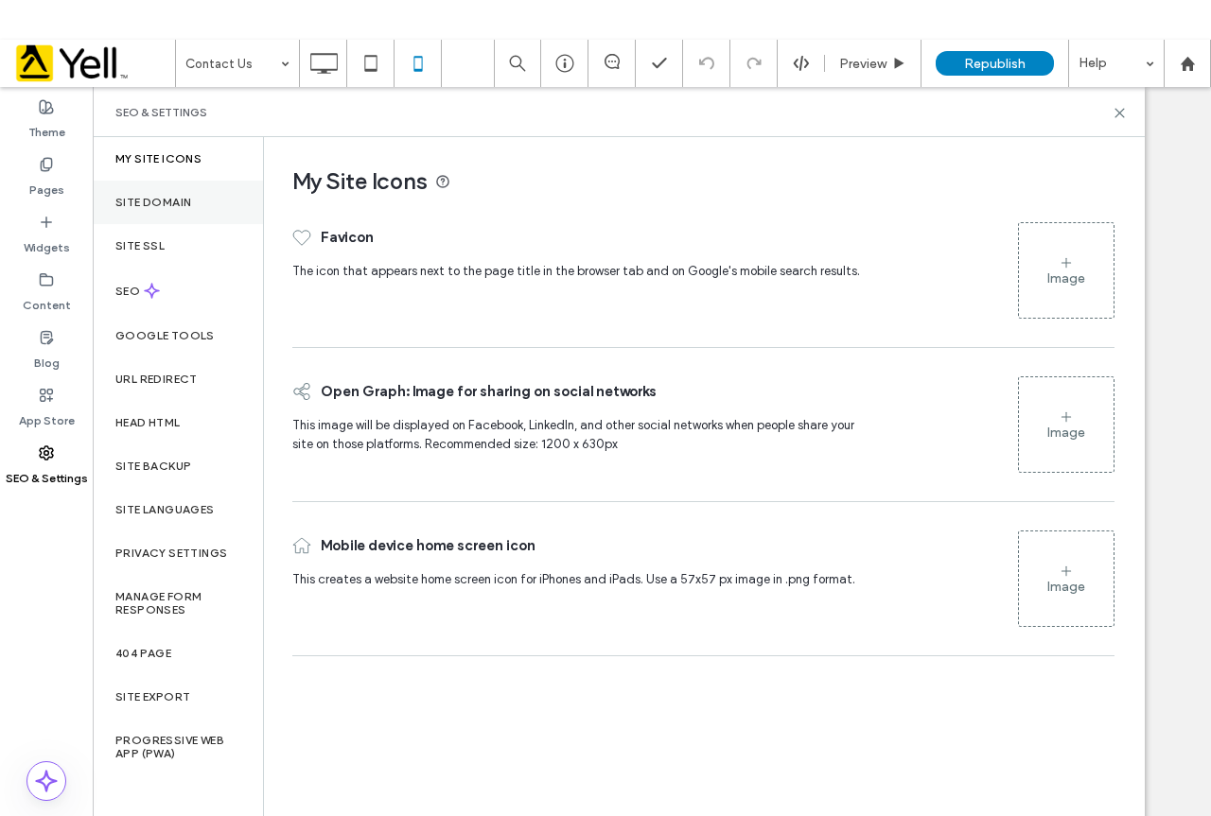
click at [148, 220] on div "Site Domain" at bounding box center [178, 203] width 170 height 44
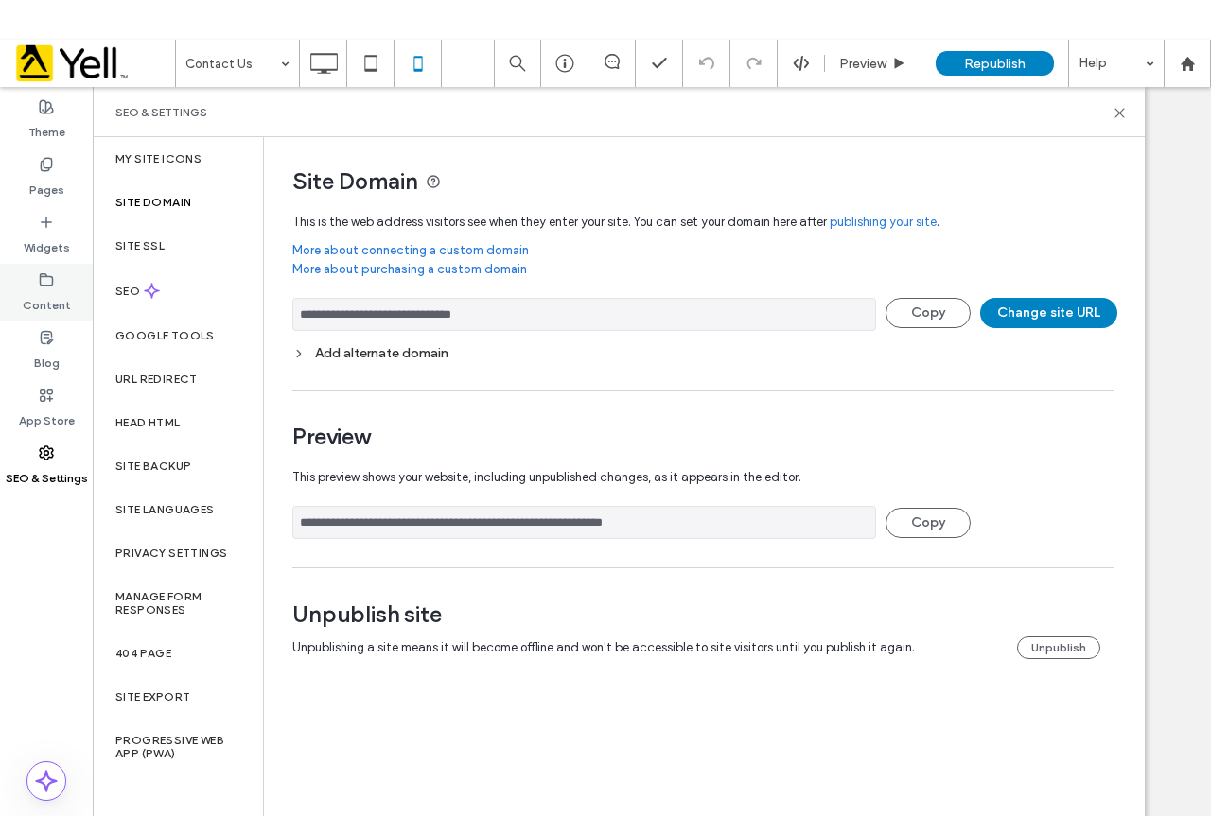
click at [44, 304] on label "Content" at bounding box center [47, 301] width 48 height 26
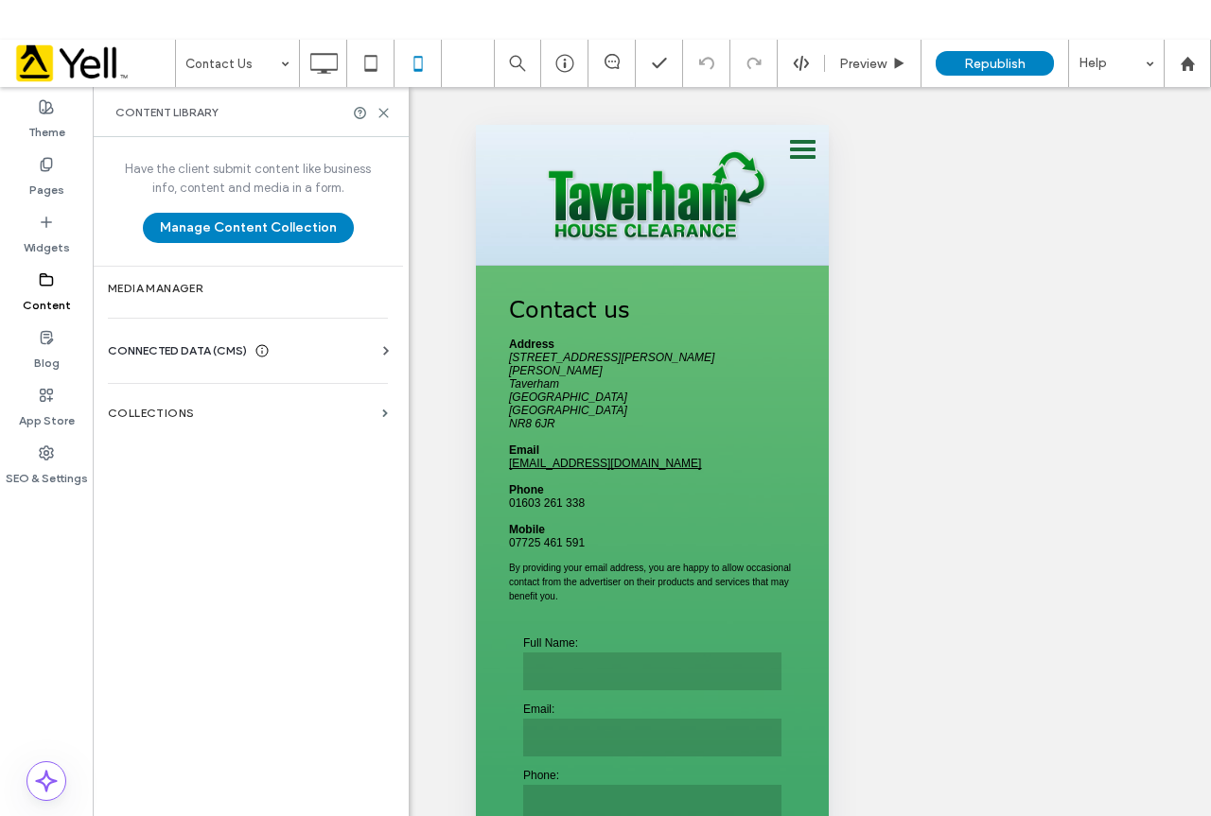
click at [177, 346] on span "CONNECTED DATA (CMS)" at bounding box center [177, 350] width 139 height 19
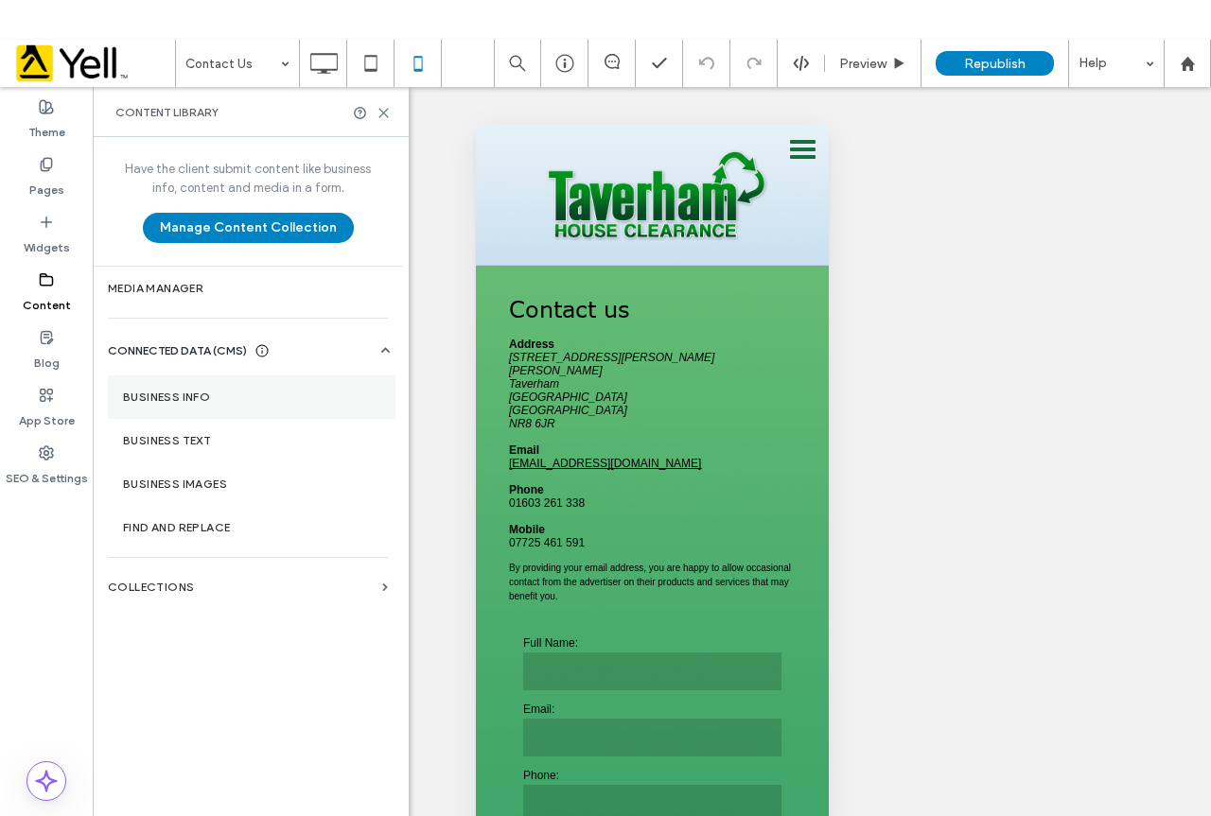
click at [181, 399] on label "Business Info" at bounding box center [251, 397] width 257 height 13
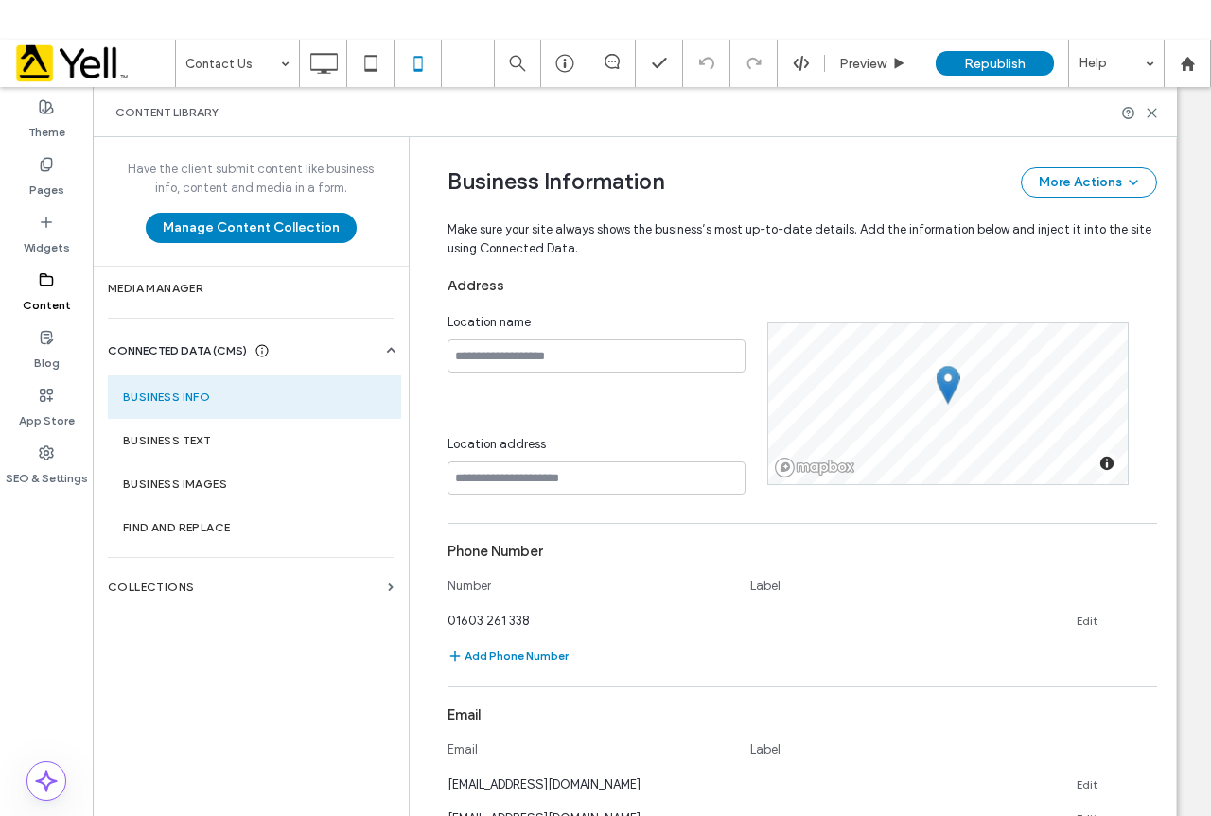
scroll to position [525, 0]
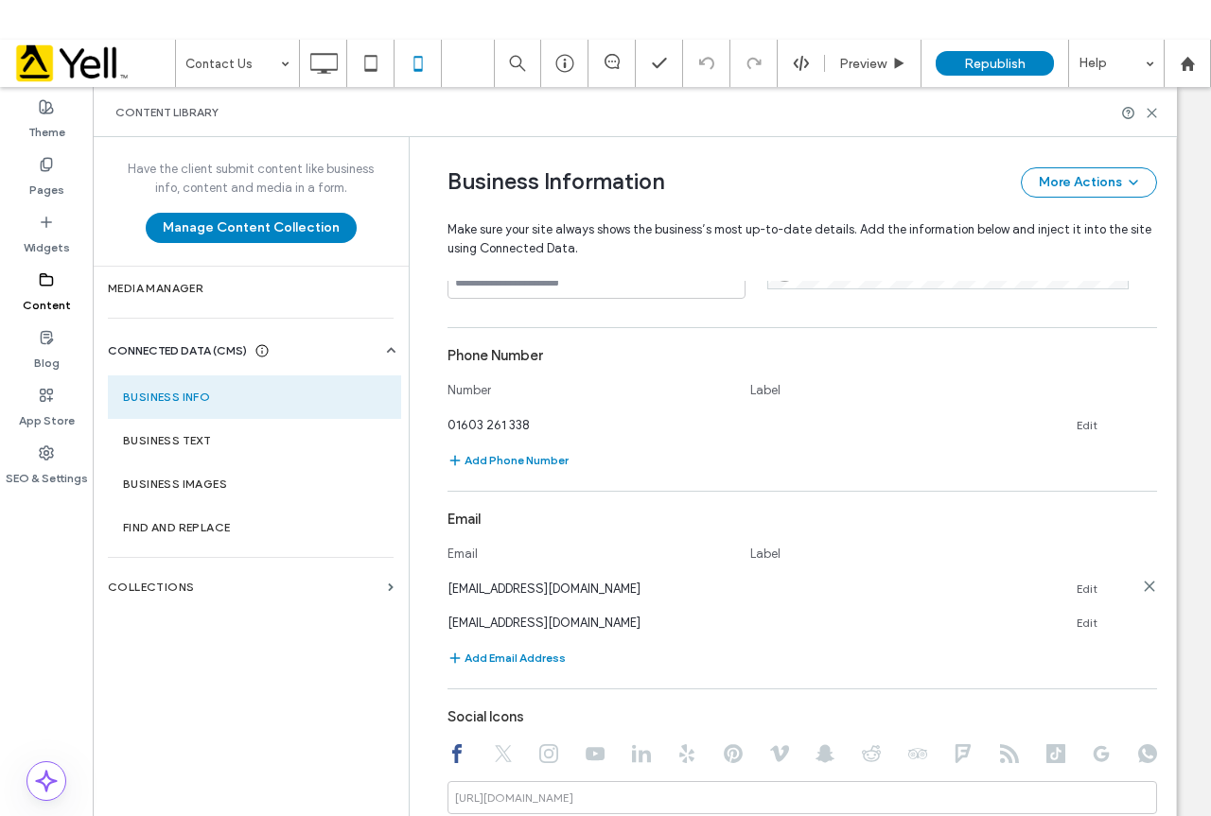
click at [1142, 581] on icon at bounding box center [1149, 586] width 15 height 15
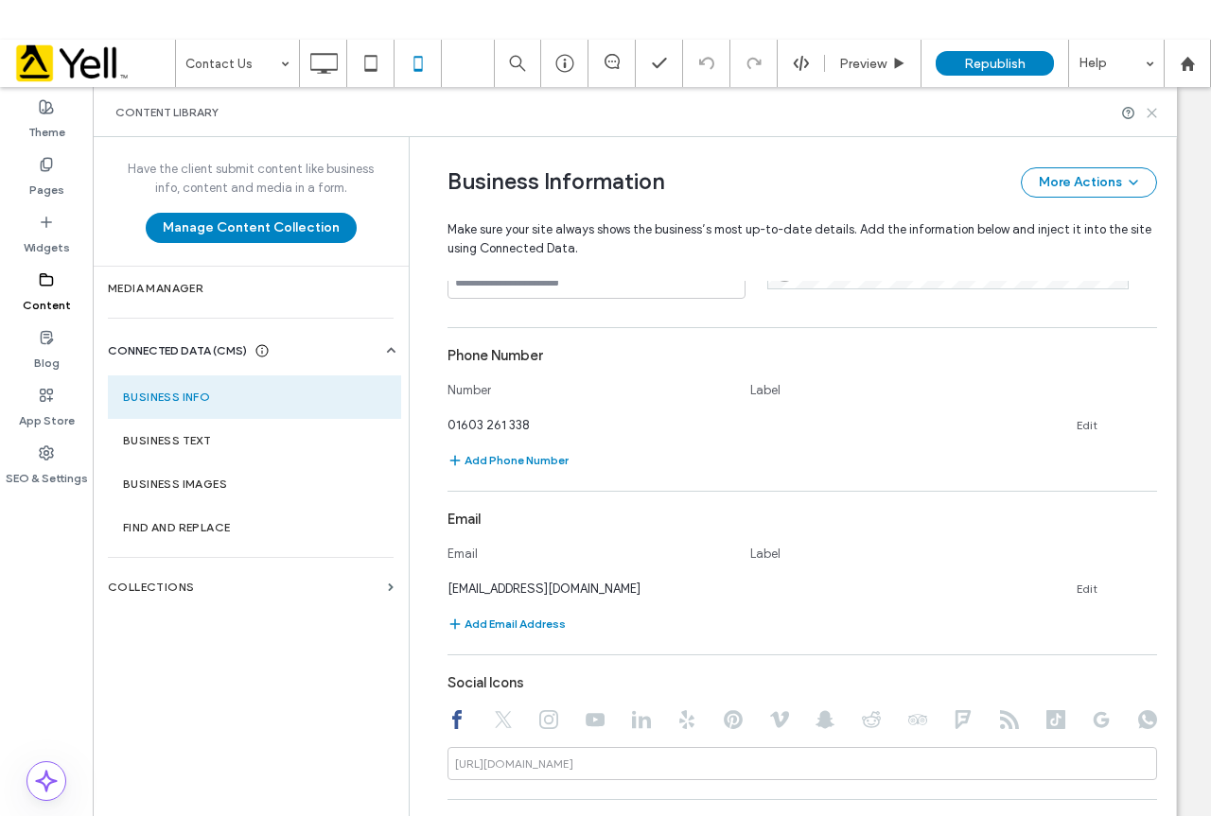
click at [1151, 112] on use at bounding box center [1151, 113] width 9 height 9
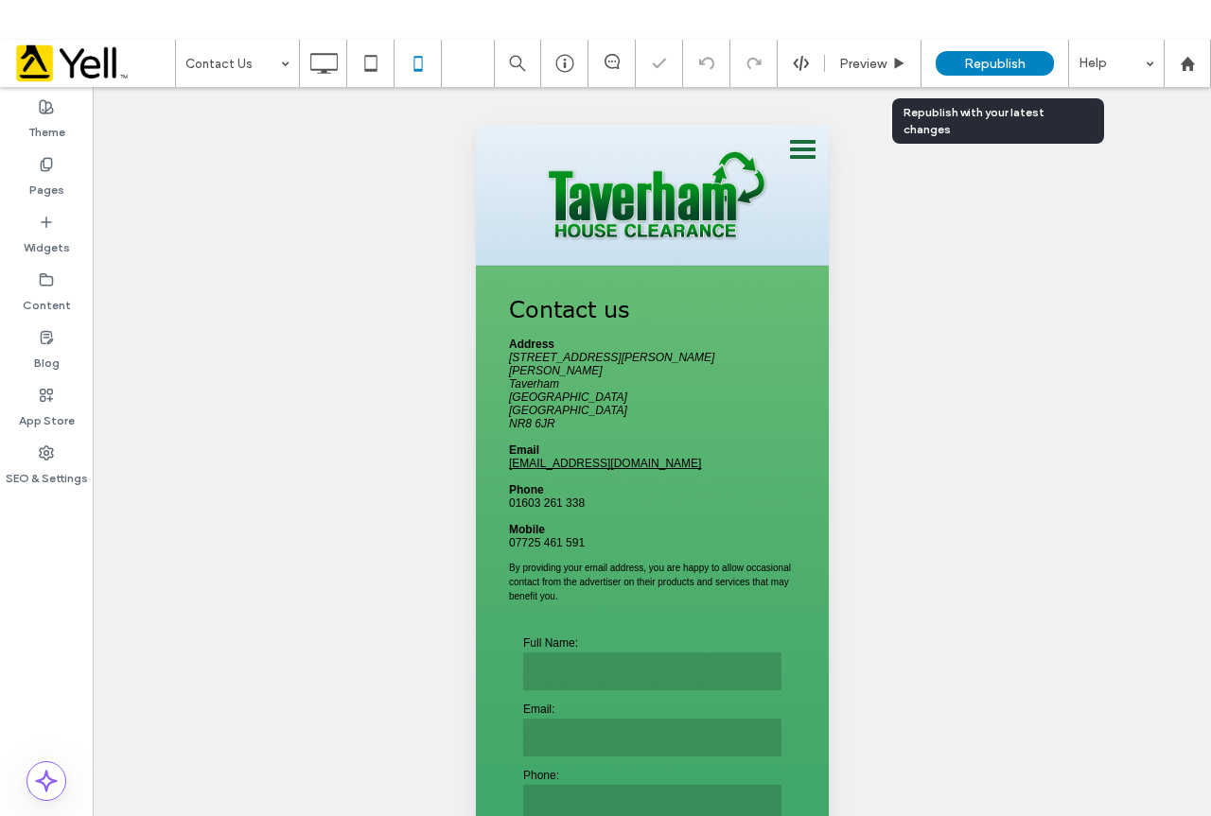
scroll to position [0, 0]
click at [991, 66] on span "Republish" at bounding box center [994, 64] width 61 height 16
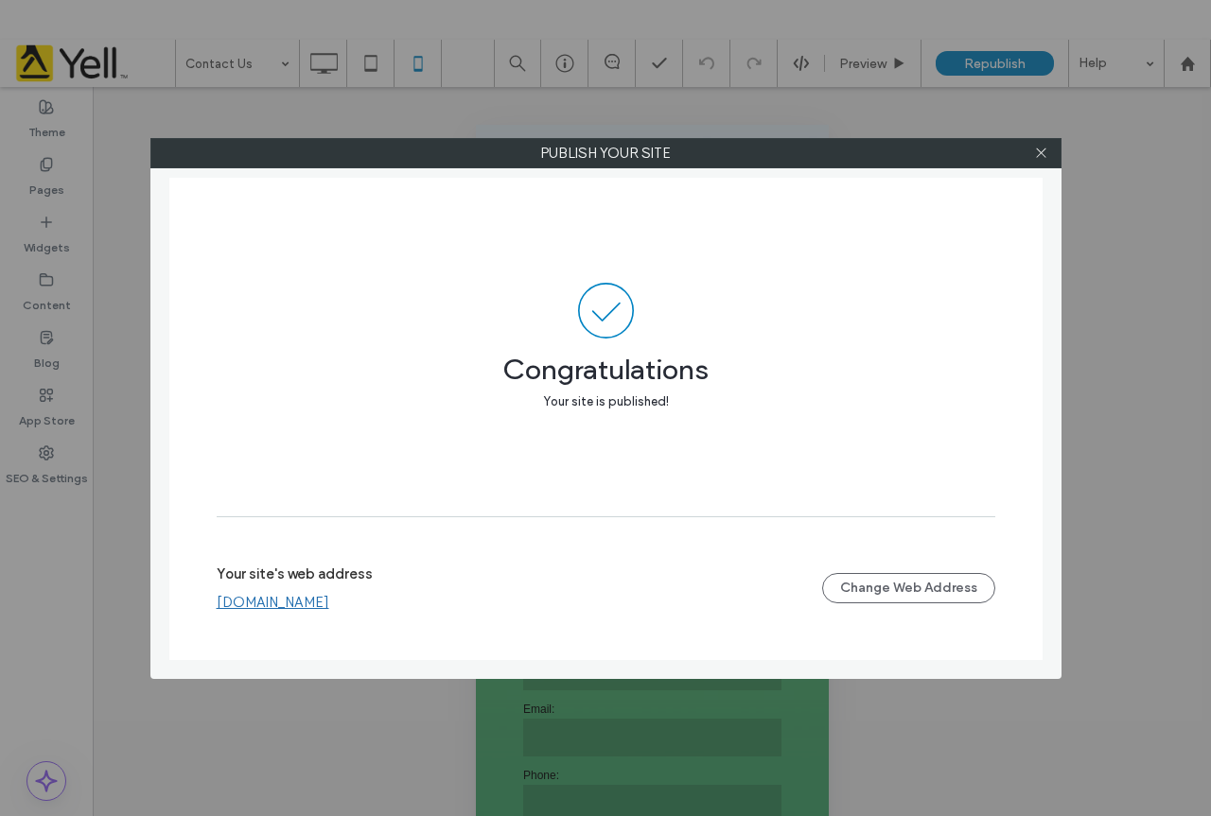
click at [329, 598] on link "[DOMAIN_NAME]" at bounding box center [273, 602] width 113 height 17
